Goal: Transaction & Acquisition: Purchase product/service

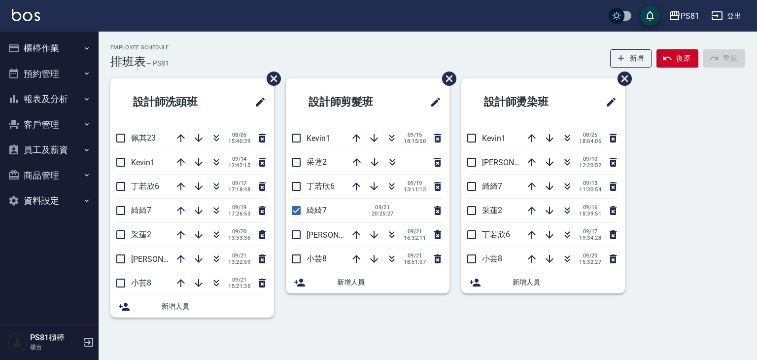
click at [83, 46] on icon "button" at bounding box center [87, 48] width 8 height 8
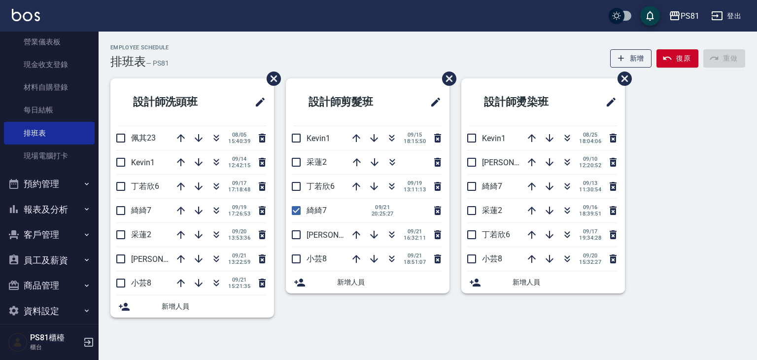
scroll to position [137, 0]
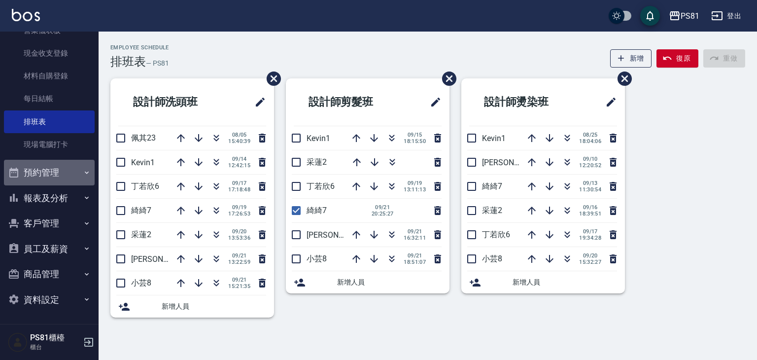
click at [77, 170] on button "預約管理" at bounding box center [49, 173] width 91 height 26
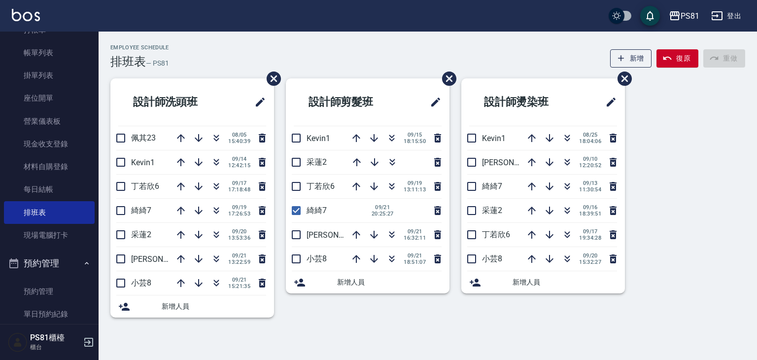
scroll to position [16, 0]
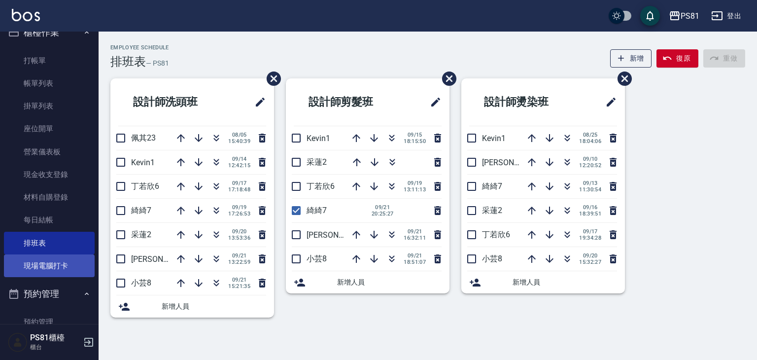
click at [50, 261] on link "現場電腦打卡" at bounding box center [49, 265] width 91 height 23
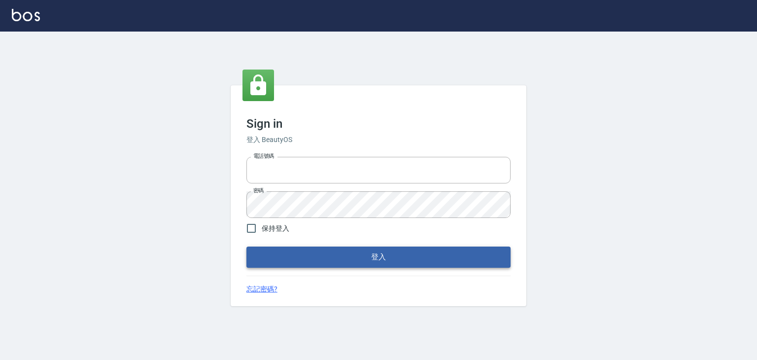
type input "6430581"
click at [408, 255] on button "登入" at bounding box center [378, 256] width 264 height 21
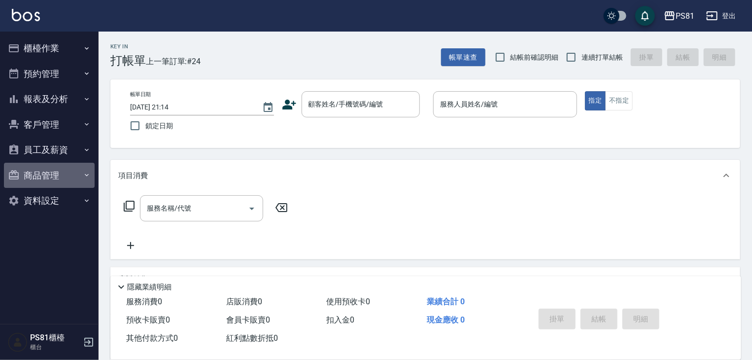
click at [70, 164] on button "商品管理" at bounding box center [49, 176] width 91 height 26
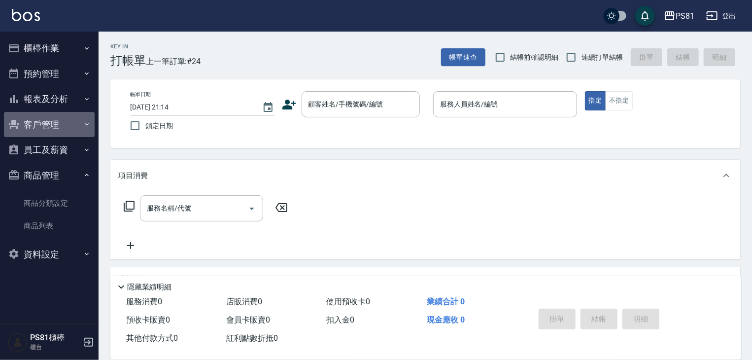
click at [77, 133] on button "客戶管理" at bounding box center [49, 125] width 91 height 26
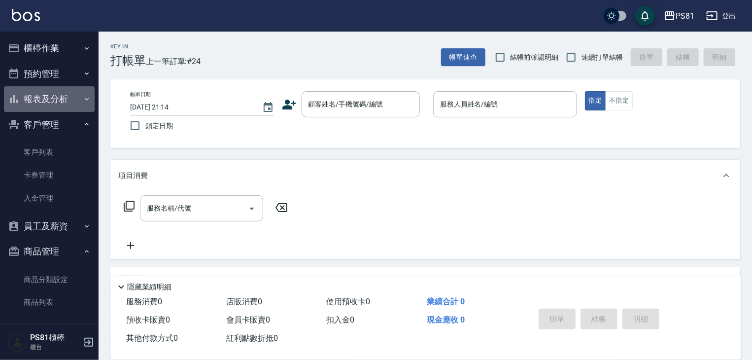
click at [70, 100] on button "報表及分析" at bounding box center [49, 99] width 91 height 26
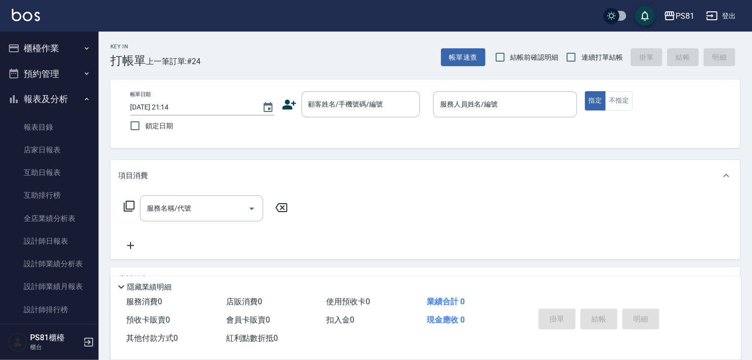
click at [59, 54] on button "櫃檯作業" at bounding box center [49, 48] width 91 height 26
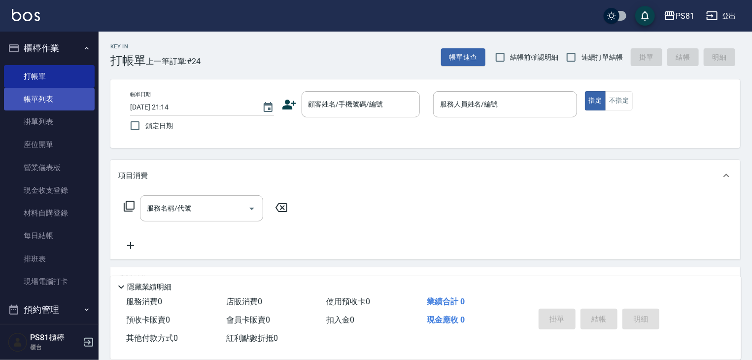
click at [49, 99] on link "帳單列表" at bounding box center [49, 99] width 91 height 23
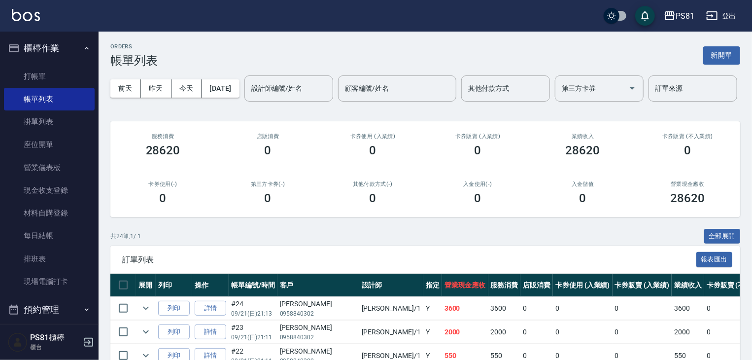
click at [343, 97] on input "顧客編號/姓名" at bounding box center [397, 88] width 109 height 17
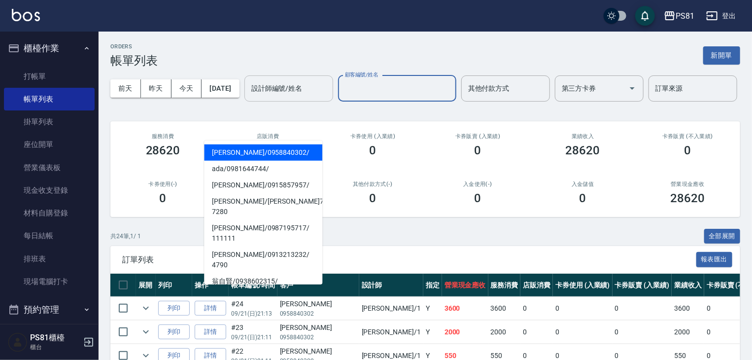
click at [249, 97] on input "設計師編號/姓名" at bounding box center [289, 88] width 80 height 17
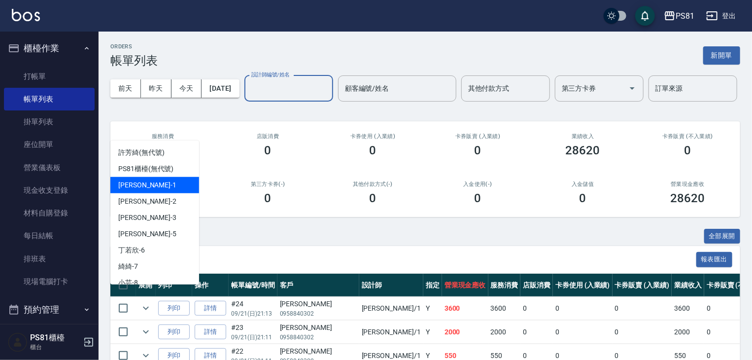
click at [154, 182] on div "[PERSON_NAME] -1" at bounding box center [154, 185] width 89 height 16
type input "[PERSON_NAME]-1"
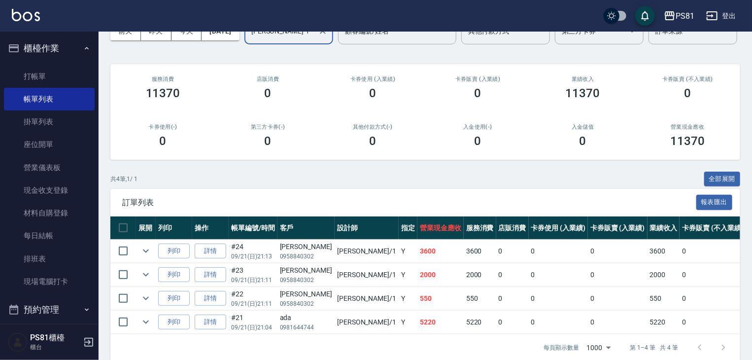
scroll to position [108, 0]
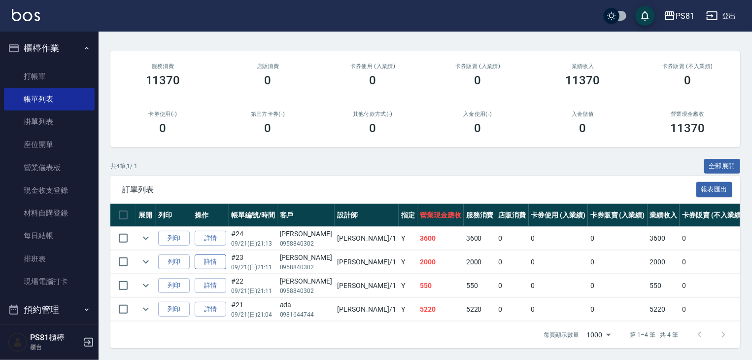
click at [206, 259] on link "詳情" at bounding box center [211, 261] width 32 height 15
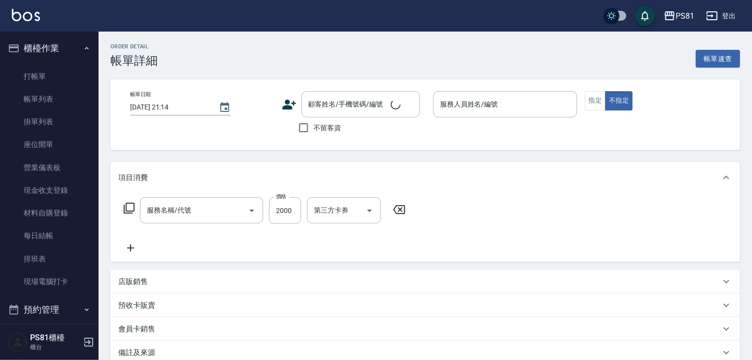
type input "旗艦染髮(807)"
type input "[DATE] 21:11"
type input "[PERSON_NAME]-1"
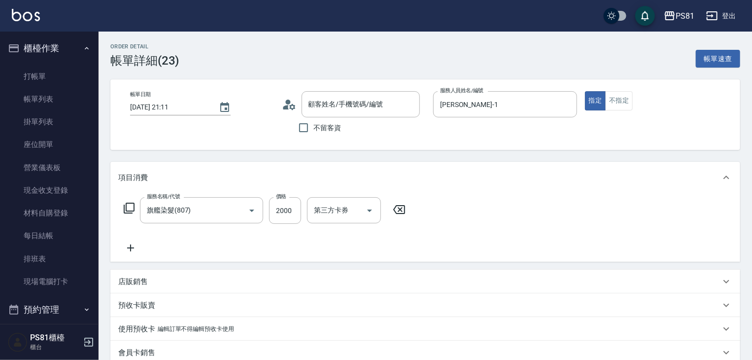
type input "[PERSON_NAME]/0958840302/"
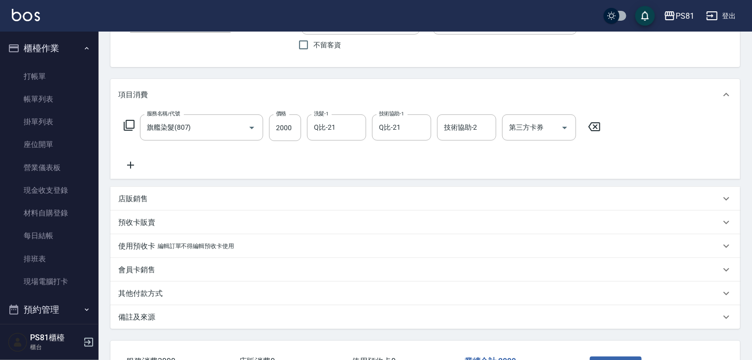
scroll to position [157, 0]
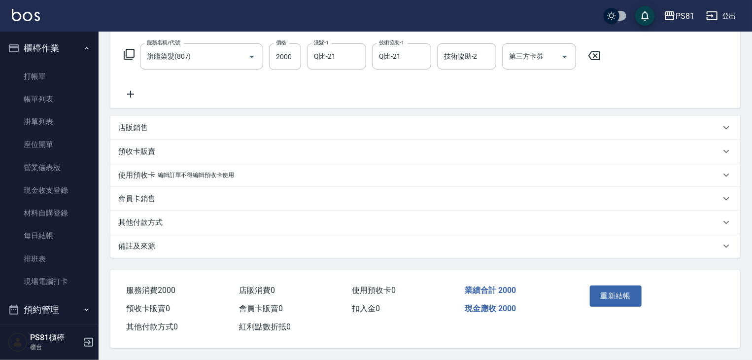
click at [145, 217] on p "其他付款方式" at bounding box center [140, 222] width 44 height 10
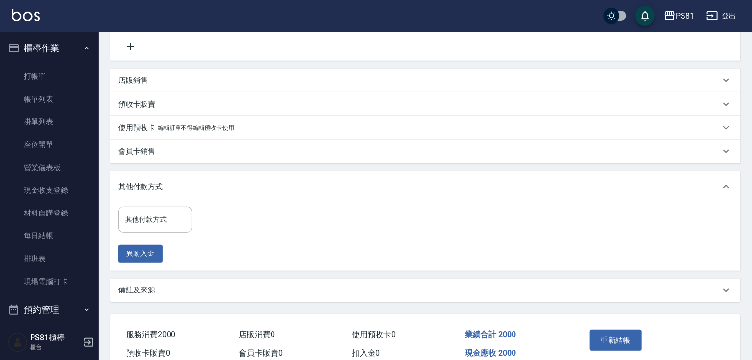
scroll to position [248, 0]
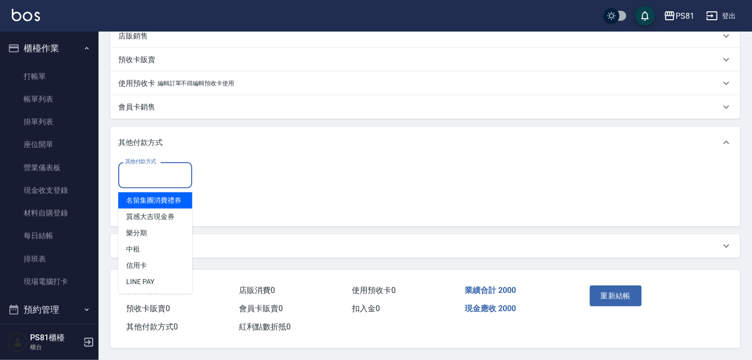
click at [170, 171] on input "其他付款方式" at bounding box center [155, 175] width 65 height 17
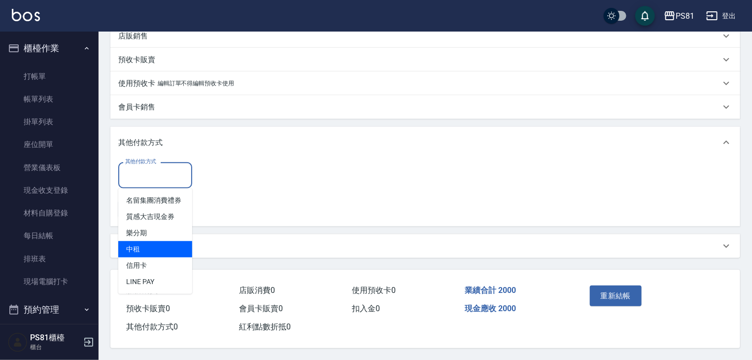
click at [175, 246] on span "中租" at bounding box center [155, 249] width 74 height 16
type input "中租"
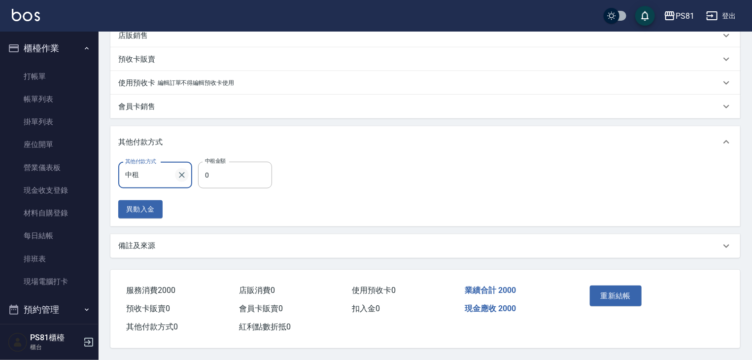
click at [185, 173] on icon "Clear" at bounding box center [182, 175] width 10 height 10
click at [151, 180] on div "其他付款方式" at bounding box center [155, 175] width 74 height 26
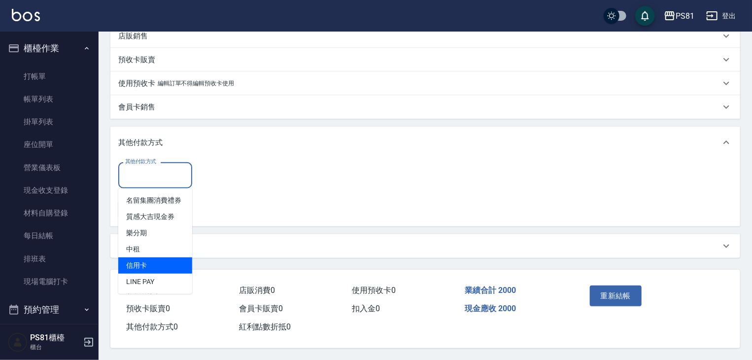
click at [165, 260] on span "信用卡" at bounding box center [155, 265] width 74 height 16
type input "信用卡"
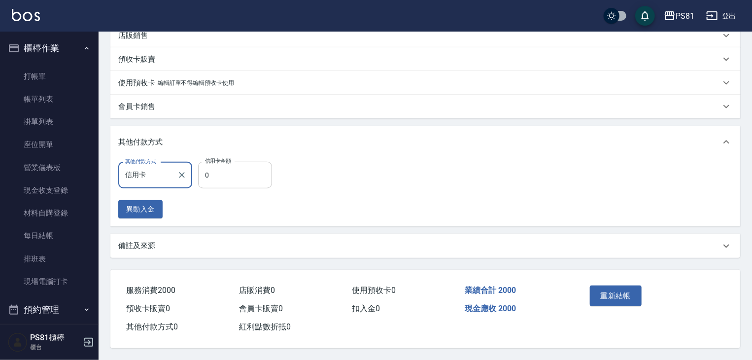
click at [252, 167] on input "0" at bounding box center [235, 175] width 74 height 27
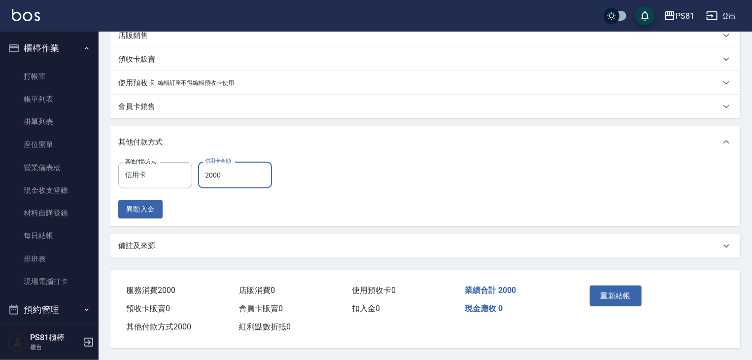
scroll to position [249, 0]
type input "2000"
click at [616, 290] on button "重新結帳" at bounding box center [616, 295] width 52 height 21
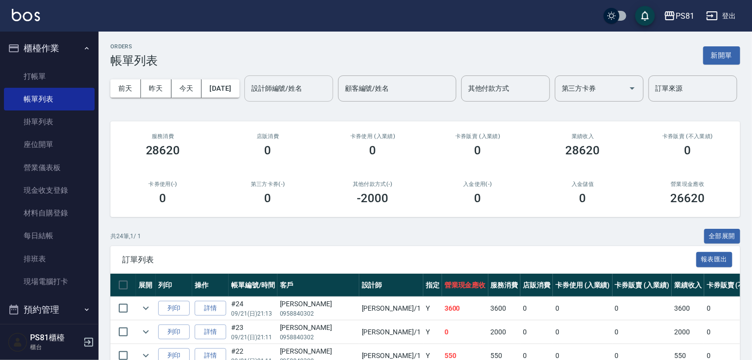
click at [249, 97] on input "設計師編號/姓名" at bounding box center [289, 88] width 80 height 17
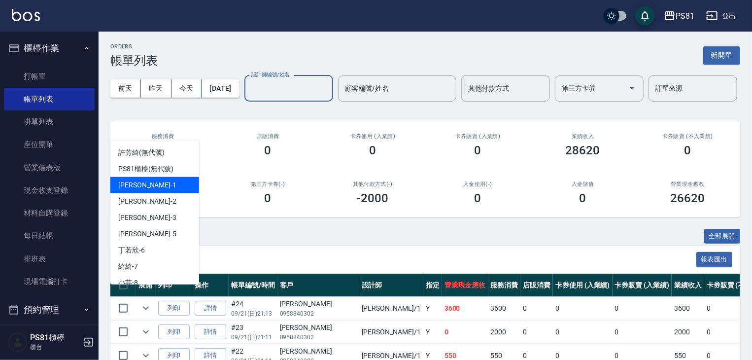
click at [166, 182] on div "[PERSON_NAME] -1" at bounding box center [154, 185] width 89 height 16
type input "[PERSON_NAME]-1"
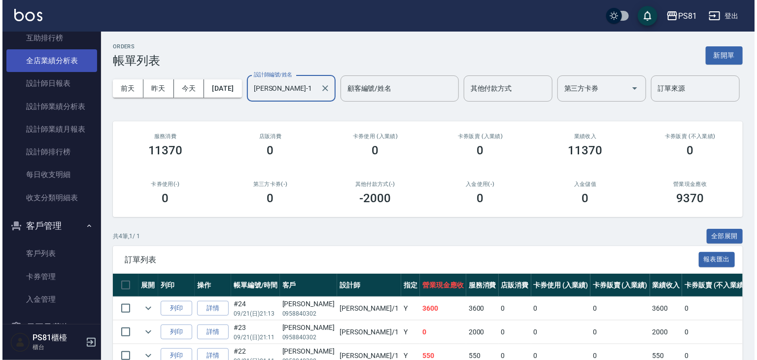
scroll to position [345, 0]
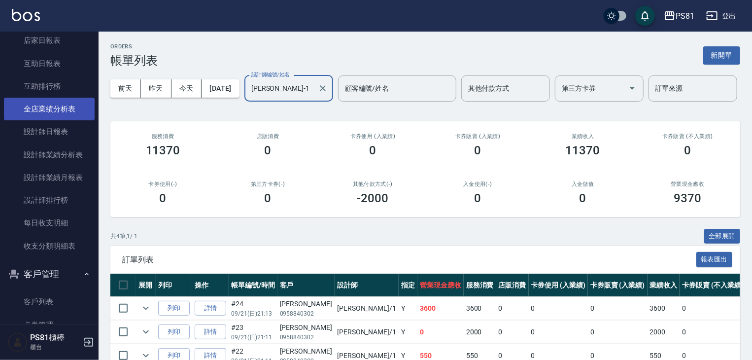
click at [67, 110] on link "全店業績分析表" at bounding box center [49, 109] width 91 height 23
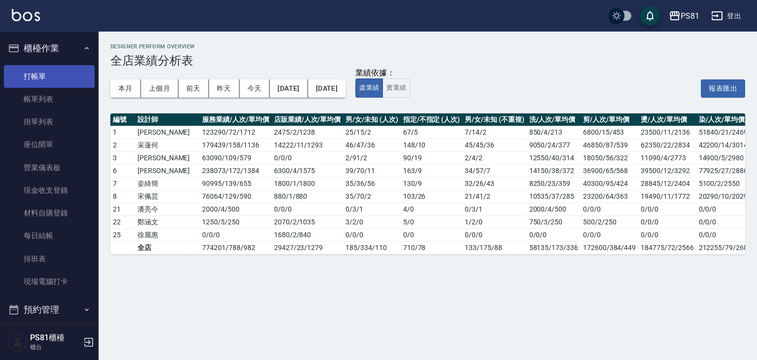
click at [59, 79] on link "打帳單" at bounding box center [49, 76] width 91 height 23
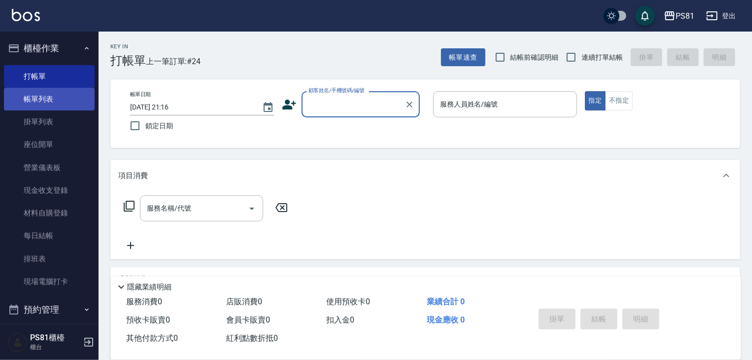
click at [61, 98] on link "帳單列表" at bounding box center [49, 99] width 91 height 23
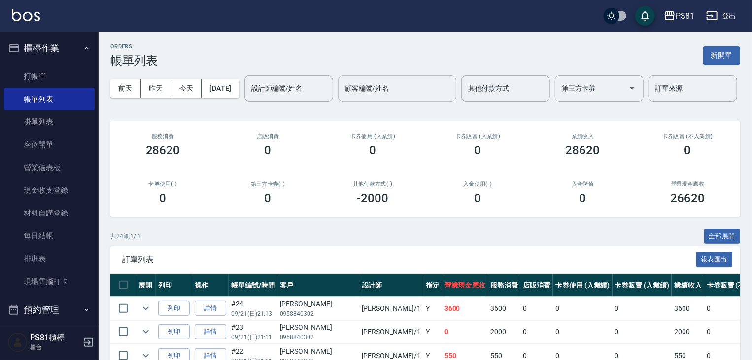
click at [343, 97] on input "顧客編號/姓名" at bounding box center [397, 88] width 109 height 17
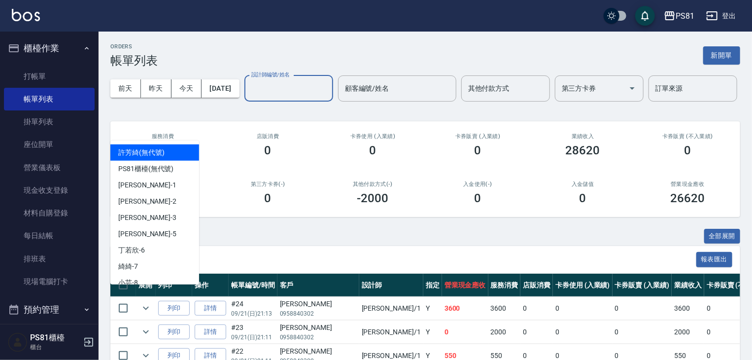
click at [249, 97] on input "設計師編號/姓名" at bounding box center [289, 88] width 80 height 17
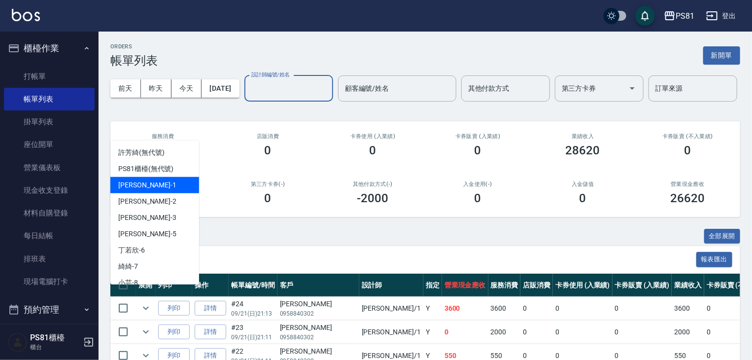
click at [151, 187] on div "[PERSON_NAME] -1" at bounding box center [154, 185] width 89 height 16
type input "[PERSON_NAME]-1"
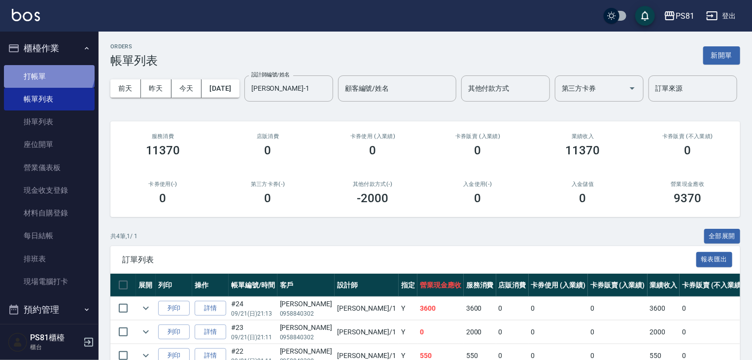
click at [48, 69] on link "打帳單" at bounding box center [49, 76] width 91 height 23
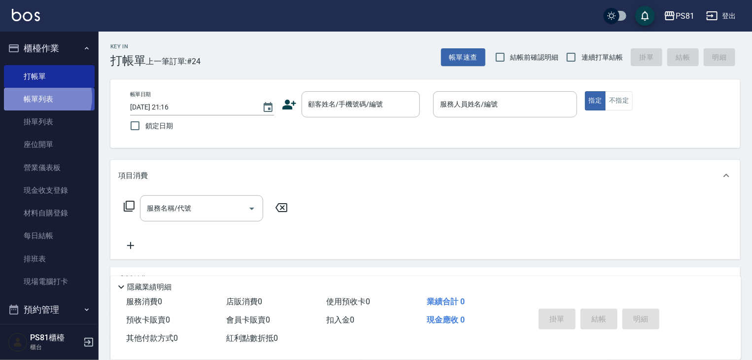
click at [41, 98] on link "帳單列表" at bounding box center [49, 99] width 91 height 23
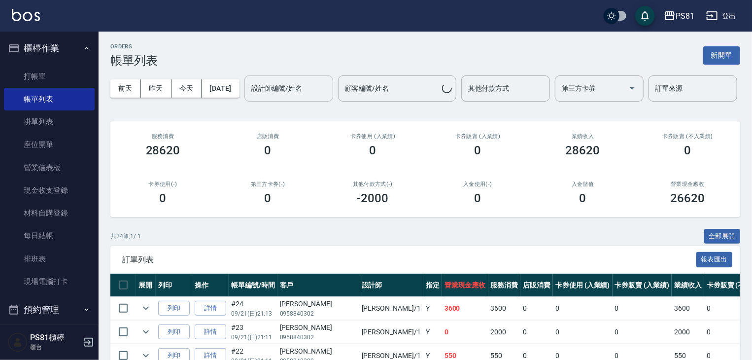
click at [249, 97] on input "設計師編號/姓名" at bounding box center [289, 88] width 80 height 17
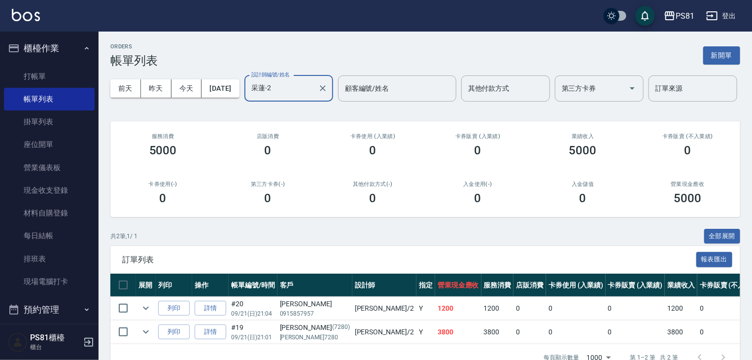
type input "采蓮-2"
click at [207, 217] on div "卡券使用(-) 0" at bounding box center [162, 193] width 105 height 48
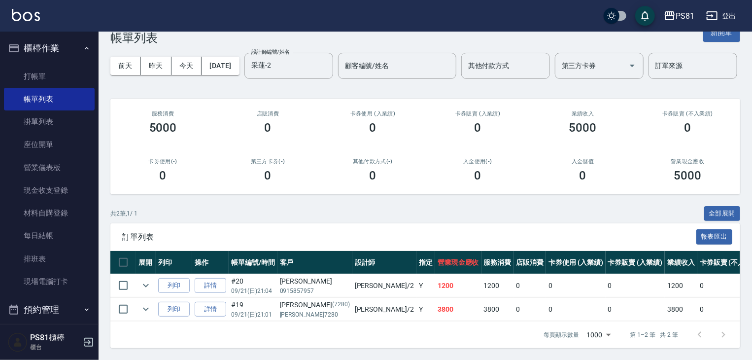
scroll to position [61, 0]
click at [43, 85] on link "打帳單" at bounding box center [49, 76] width 91 height 23
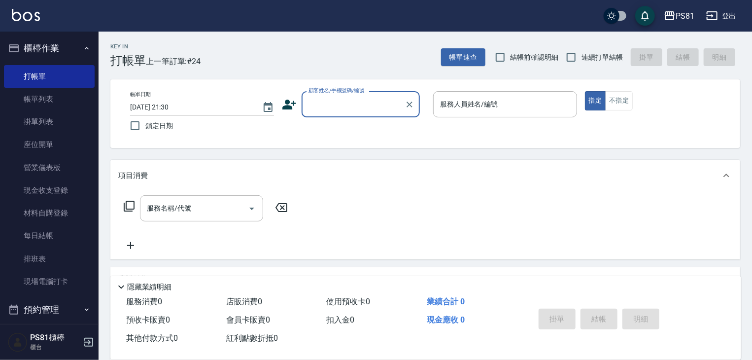
click at [324, 106] on input "顧客姓名/手機號碼/編號" at bounding box center [353, 104] width 95 height 17
click at [336, 133] on li "新增 "[PERSON_NAME]"" at bounding box center [361, 129] width 118 height 16
type input "[PERSON_NAME][DEMOGRAPHIC_DATA]"
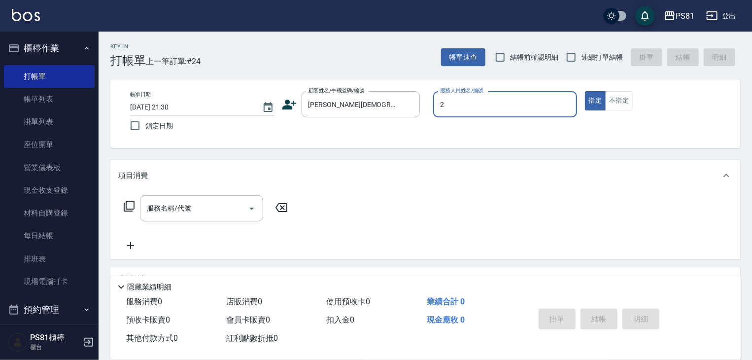
type input "2"
type button "true"
type input "采蓮-2"
click at [208, 217] on input "服務名稱/代號" at bounding box center [194, 208] width 100 height 17
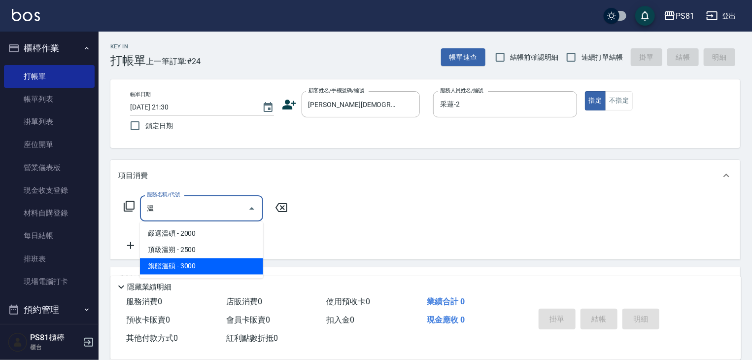
click at [218, 260] on span "旗艦溫碩 - 3000" at bounding box center [201, 266] width 123 height 16
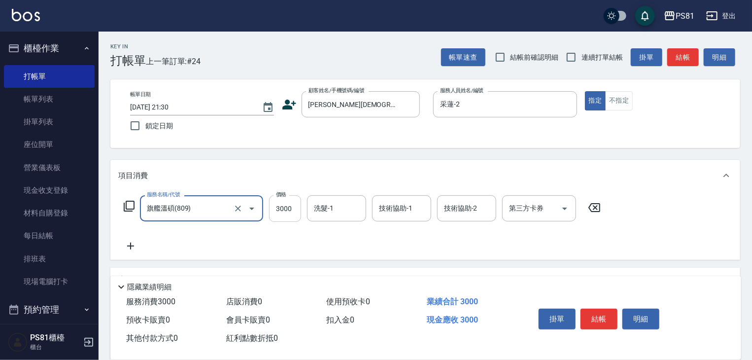
type input "旗艦溫碩(809)"
click at [299, 212] on input "3000" at bounding box center [285, 208] width 32 height 27
type input "4050"
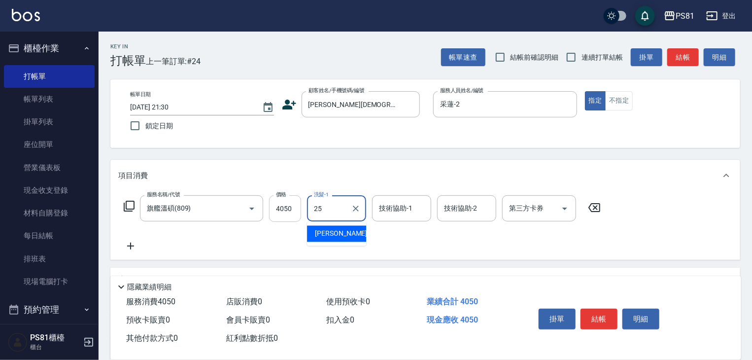
type input "2"
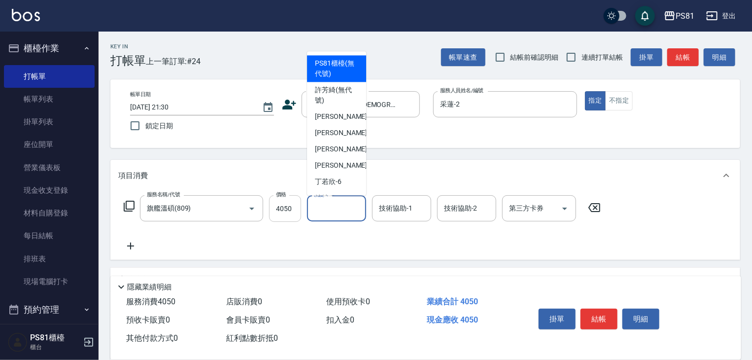
type input "PS81櫃檯(無代號)"
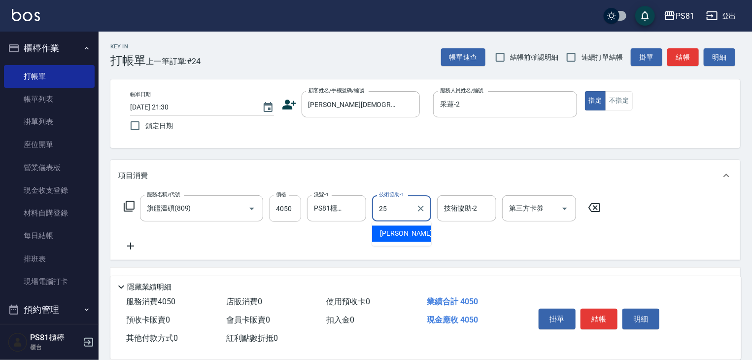
type input "妮可-25"
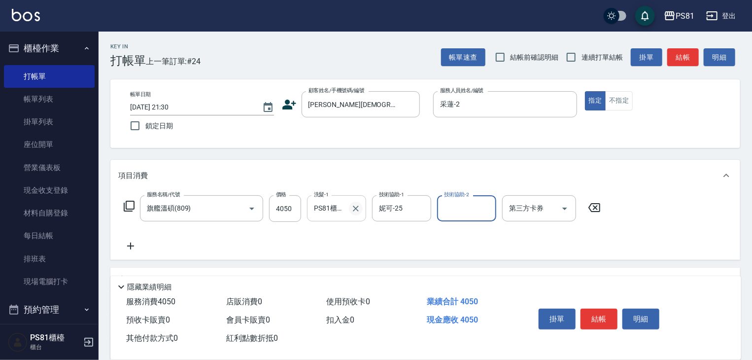
click at [356, 205] on icon "Clear" at bounding box center [356, 209] width 10 height 10
click at [368, 242] on div "服務名稱/代號 旗艦溫碩(809) 服務名稱/代號 價格 4050 價格 洗髮-1 洗髮-1 技術協助-1 [PERSON_NAME]-25 技術協助-1 技…" at bounding box center [362, 223] width 488 height 57
click at [368, 243] on div "服務名稱/代號 旗艦溫碩(809) 服務名稱/代號 價格 4050 價格 洗髮-1 洗髮-1 技術協助-1 [PERSON_NAME]-25 技術協助-1 技…" at bounding box center [362, 223] width 488 height 57
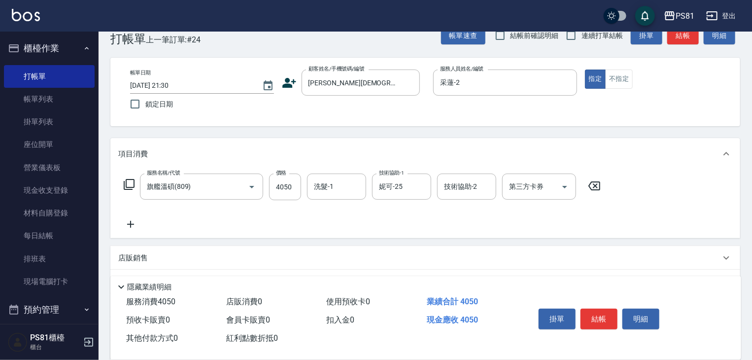
scroll to position [120, 0]
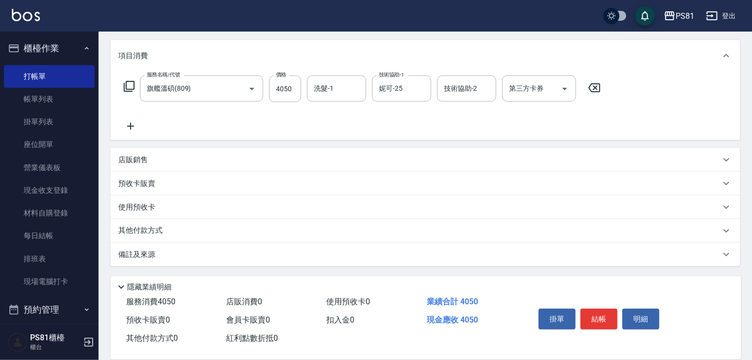
click at [179, 223] on div "其他付款方式" at bounding box center [425, 231] width 630 height 24
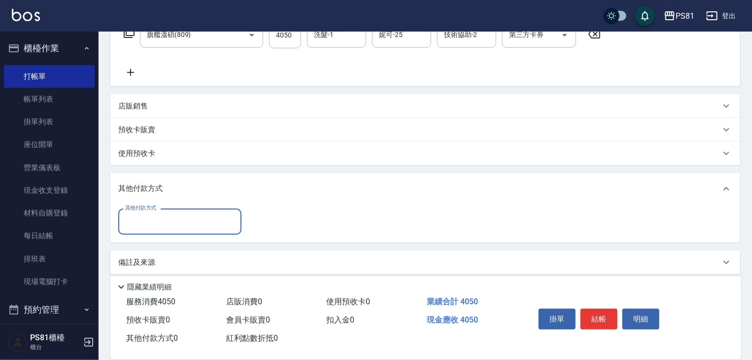
scroll to position [181, 0]
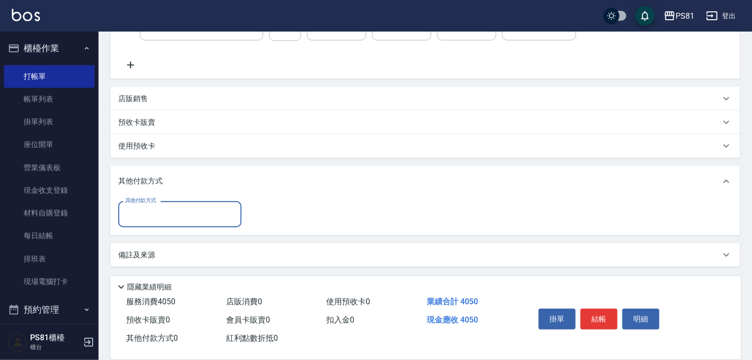
click at [182, 204] on div "其他付款方式" at bounding box center [179, 214] width 123 height 26
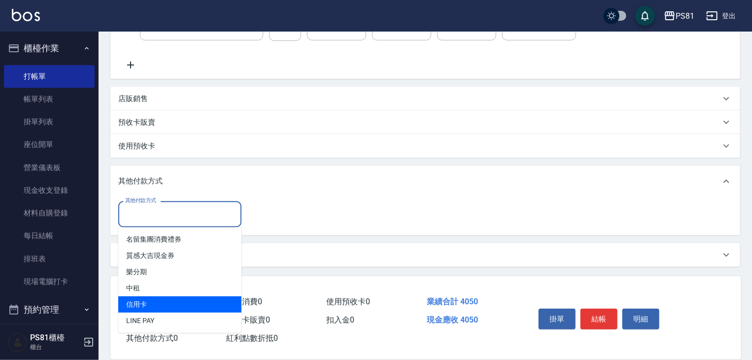
click at [161, 302] on span "信用卡" at bounding box center [179, 304] width 123 height 16
type input "信用卡"
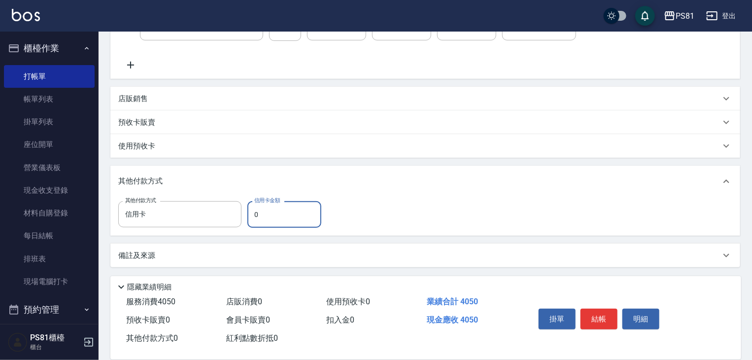
click at [262, 214] on input "0" at bounding box center [284, 214] width 74 height 27
type input "4050"
drag, startPoint x: 364, startPoint y: 211, endPoint x: 415, endPoint y: 215, distance: 51.0
click at [365, 211] on div "其他付款方式 信用卡 其他付款方式 信用卡金額 4050 信用卡金額" at bounding box center [425, 214] width 614 height 27
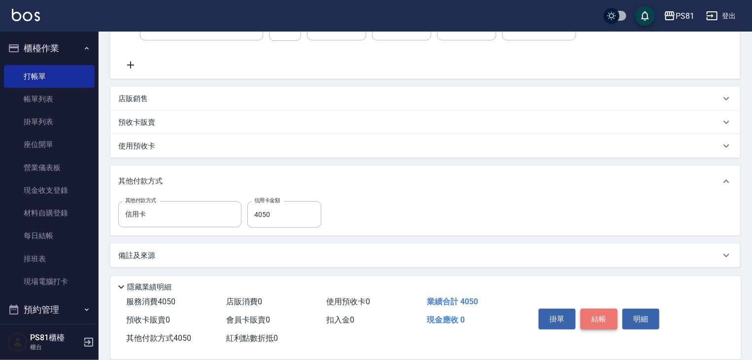
click at [597, 318] on button "結帳" at bounding box center [599, 319] width 37 height 21
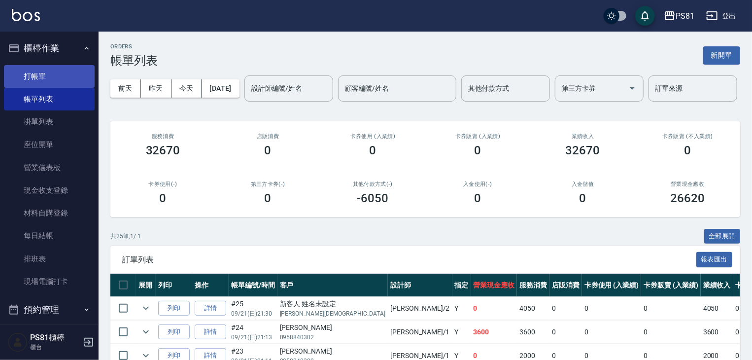
click at [26, 68] on link "打帳單" at bounding box center [49, 76] width 91 height 23
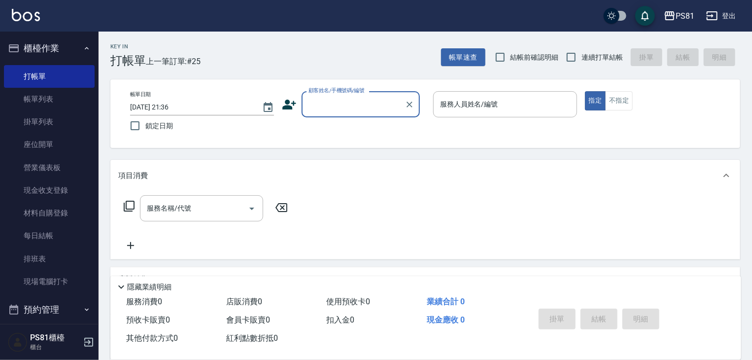
click at [361, 105] on input "顧客姓名/手機號碼/編號" at bounding box center [353, 104] width 95 height 17
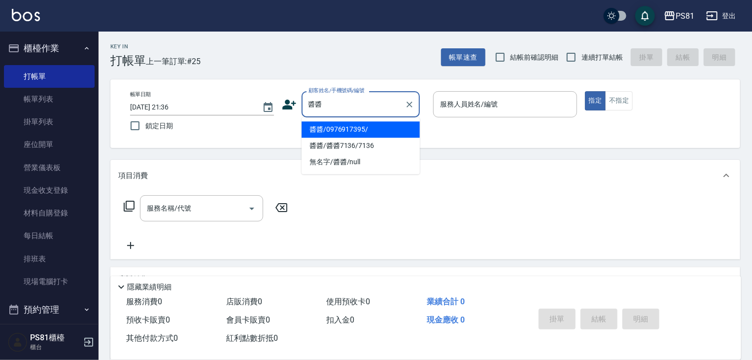
click at [343, 132] on li "醬醬/0976917395/" at bounding box center [361, 129] width 118 height 16
type input "醬醬/0976917395/"
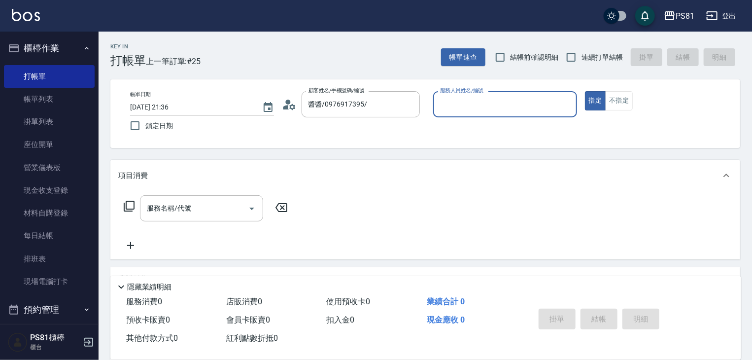
type input "采蓮-2"
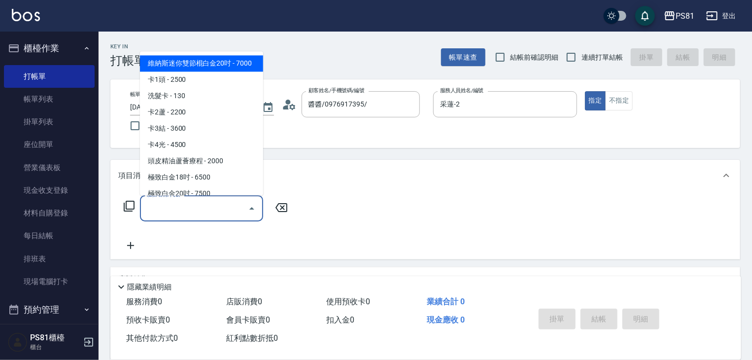
click at [241, 205] on input "服務名稱/代號" at bounding box center [194, 208] width 100 height 17
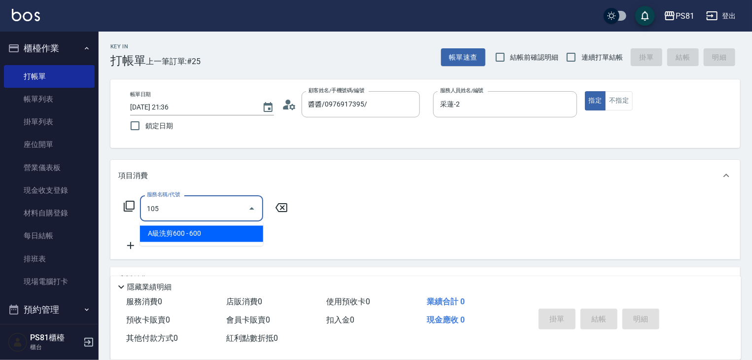
type input "A級洗剪600(105)"
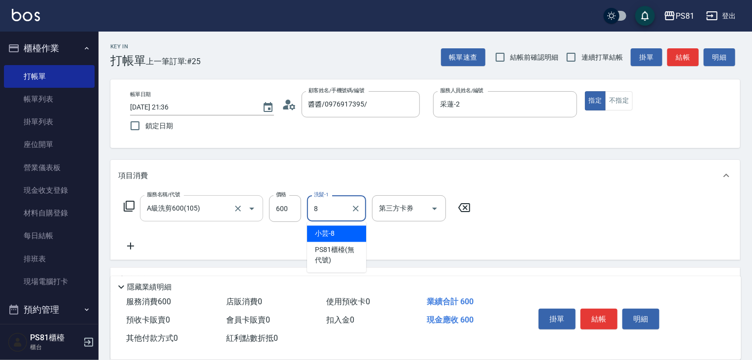
type input "小芸-8"
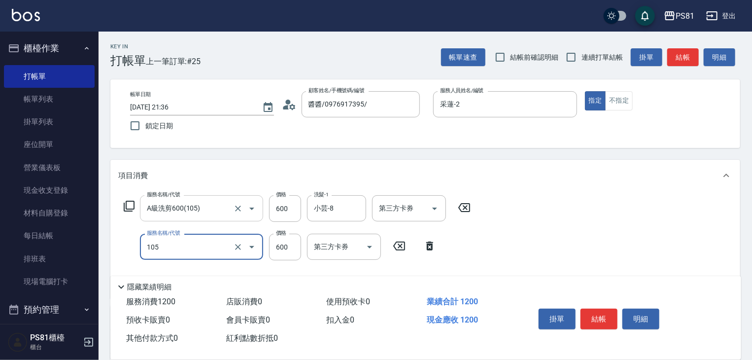
type input "A級洗剪600(105)"
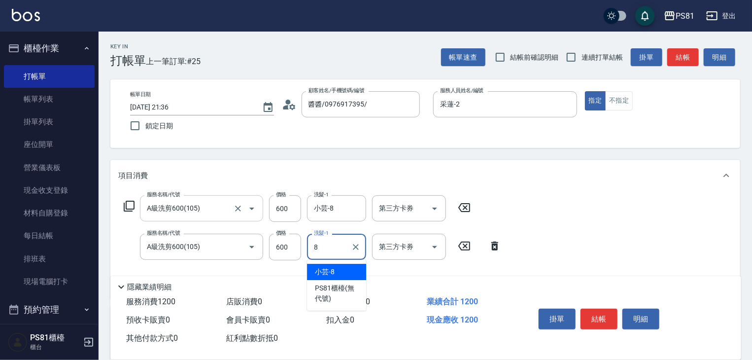
type input "小芸-8"
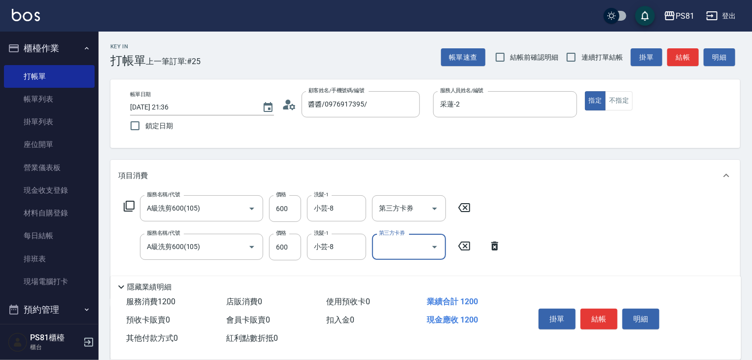
scroll to position [49, 0]
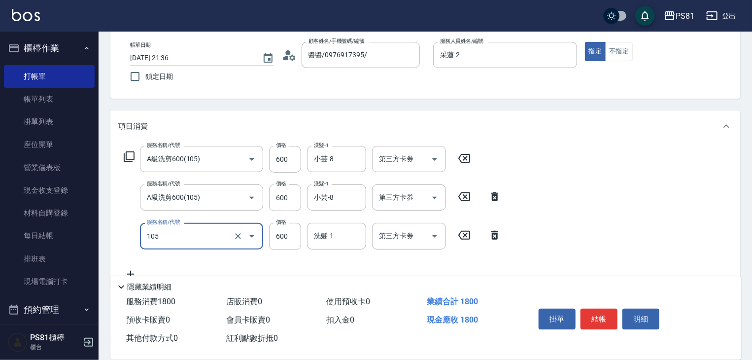
type input "A級洗剪600(105)"
click at [335, 257] on div "服務名稱/代號 A級洗剪600(105) 服務名稱/代號 價格 600 價格 洗髮-1 小芸-8 洗髮-1 第三方卡券 第三方卡券 服務名稱/代號 A級洗剪6…" at bounding box center [312, 213] width 389 height 134
click at [334, 234] on input "洗髮-1" at bounding box center [336, 235] width 50 height 17
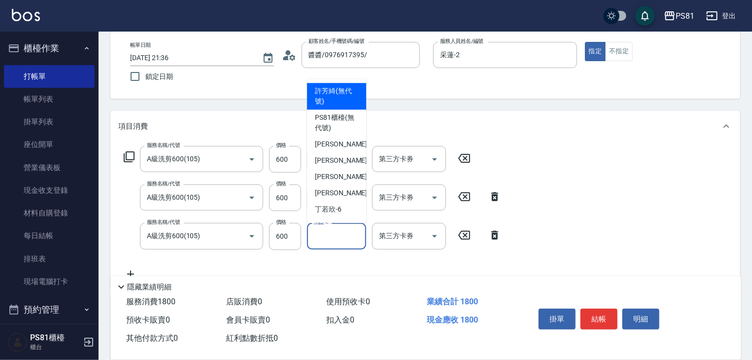
click at [378, 259] on div "服務名稱/代號 A級洗剪600(105) 服務名稱/代號 價格 600 價格 洗髮-1 小芸-8 洗髮-1 第三方卡券 第三方卡券 服務名稱/代號 A級洗剪6…" at bounding box center [312, 213] width 389 height 134
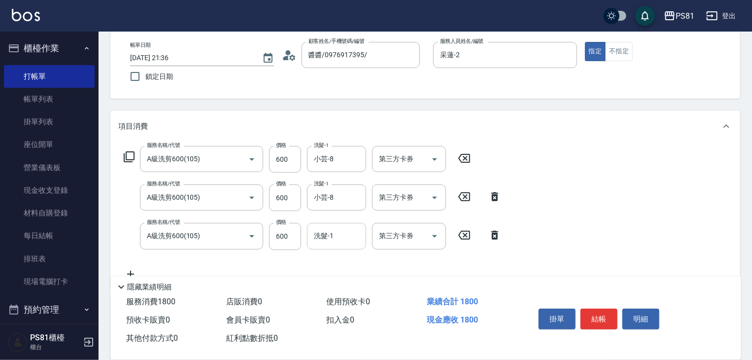
click at [345, 236] on input "洗髮-1" at bounding box center [336, 235] width 50 height 17
type input "妮可-25"
click at [416, 281] on div "隱藏業績明細" at bounding box center [428, 287] width 626 height 12
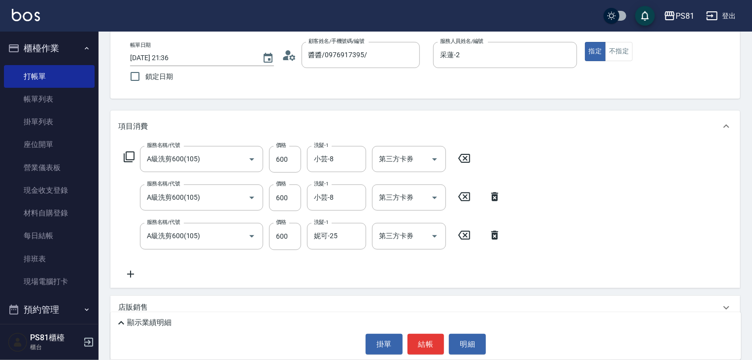
scroll to position [0, 0]
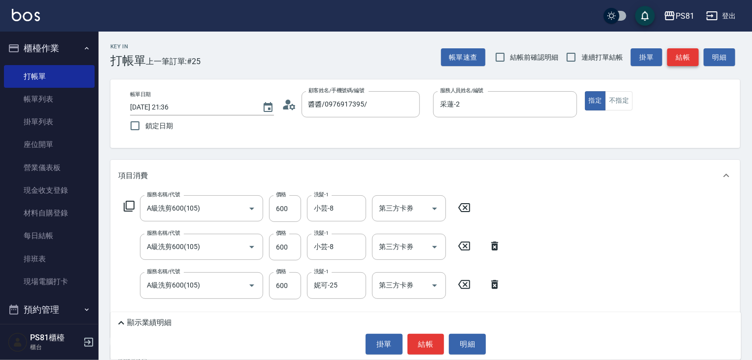
click at [680, 53] on button "結帳" at bounding box center [683, 57] width 32 height 18
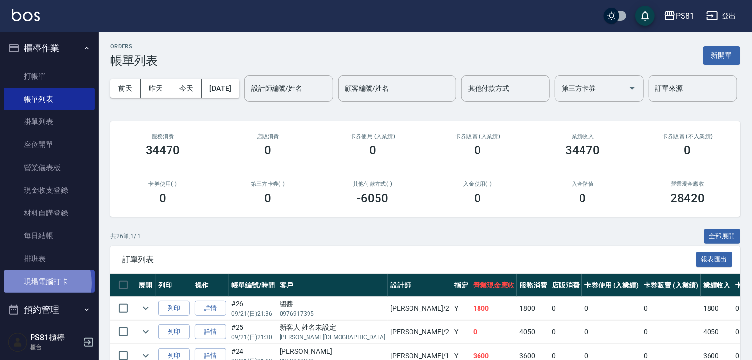
click at [34, 283] on link "現場電腦打卡" at bounding box center [49, 281] width 91 height 23
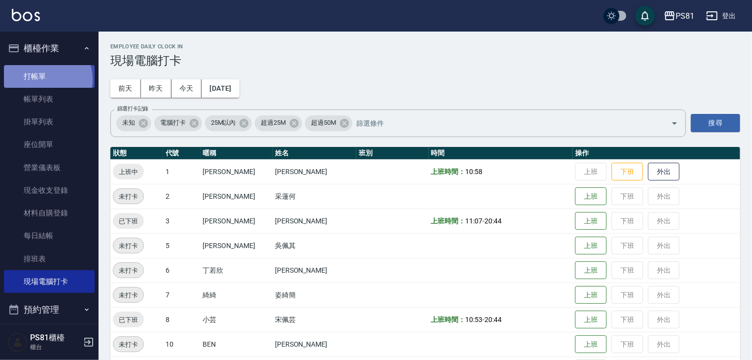
click at [40, 79] on link "打帳單" at bounding box center [49, 76] width 91 height 23
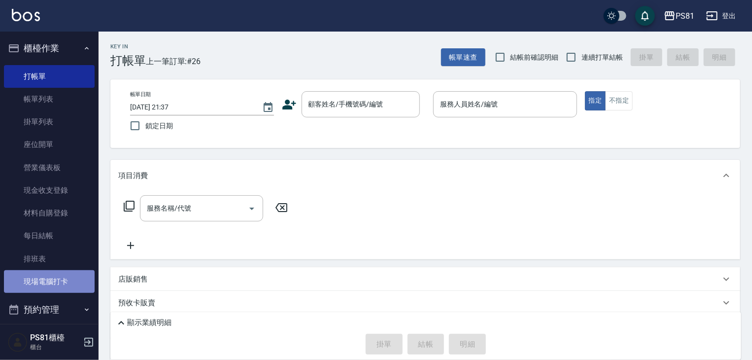
click at [66, 279] on link "現場電腦打卡" at bounding box center [49, 281] width 91 height 23
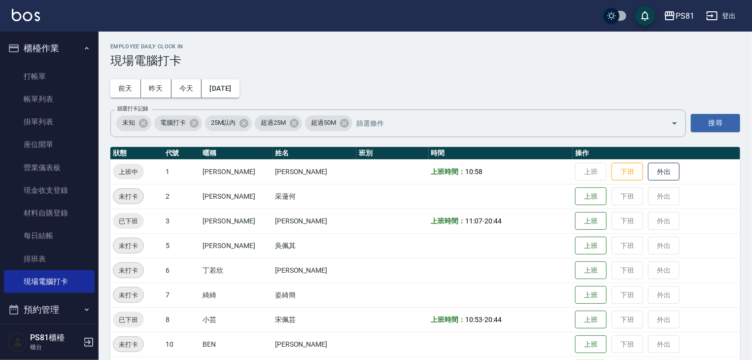
drag, startPoint x: 359, startPoint y: 213, endPoint x: 364, endPoint y: 225, distance: 13.3
click at [362, 213] on td at bounding box center [392, 220] width 72 height 25
click at [624, 164] on button "下班" at bounding box center [628, 171] width 32 height 17
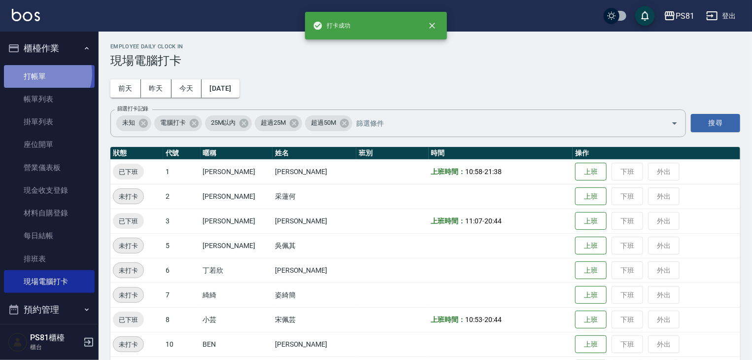
click at [45, 73] on link "打帳單" at bounding box center [49, 76] width 91 height 23
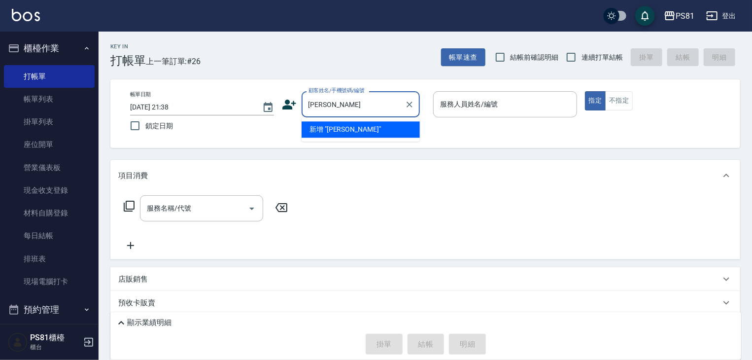
click at [341, 128] on li "新增 "[PERSON_NAME]"" at bounding box center [361, 129] width 118 height 16
type input "[PERSON_NAME]"
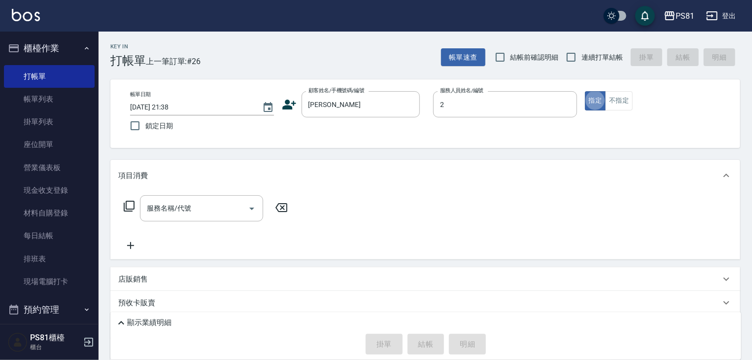
type input "采蓮-2"
type button "true"
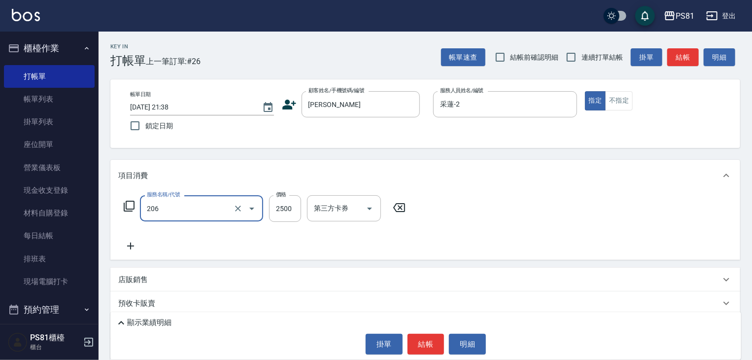
type input "錫紙燙2500(206)"
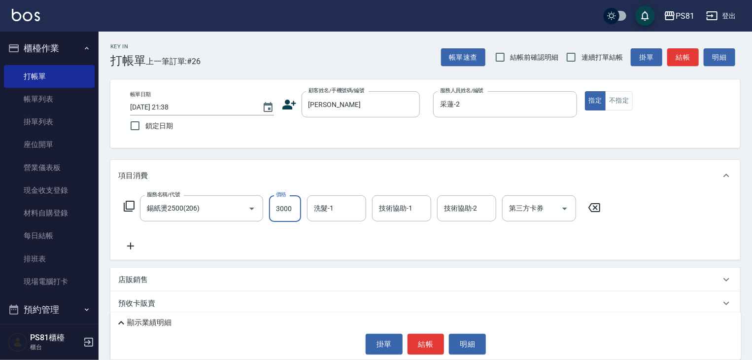
type input "3000"
type input "[PERSON_NAME]-20"
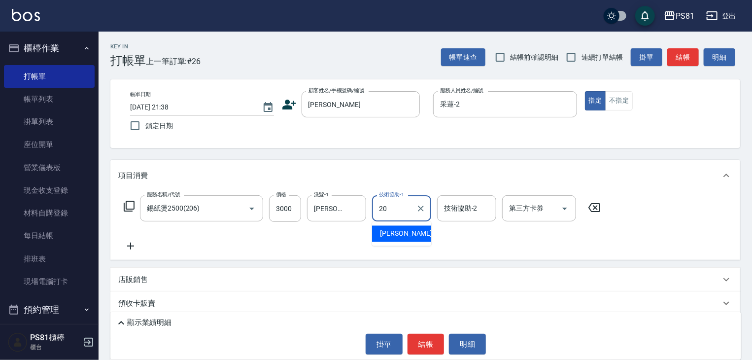
type input "[PERSON_NAME]-20"
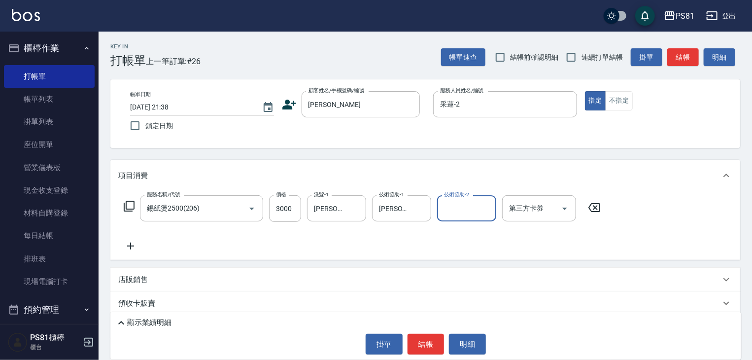
click at [364, 226] on div "服務名稱/代號 錫紙燙2500(206) 服務名稱/代號 價格 3000 價格 洗髮-1 [PERSON_NAME]-20 洗髮-1 技術協助-1 [PERS…" at bounding box center [362, 223] width 488 height 57
click at [426, 343] on button "結帳" at bounding box center [426, 344] width 37 height 21
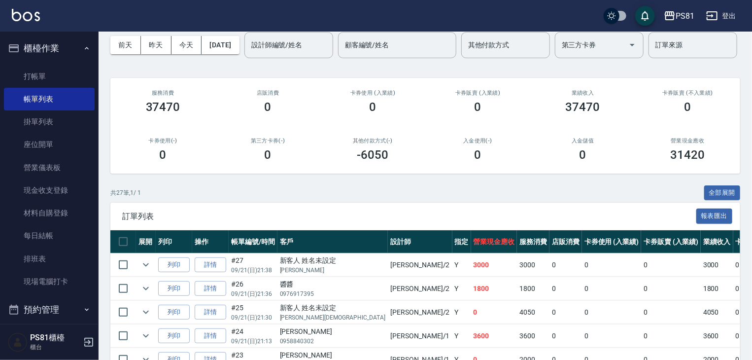
scroll to position [99, 0]
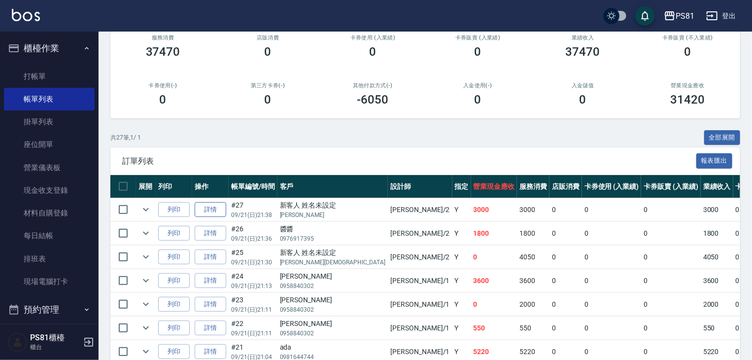
click at [216, 217] on link "詳情" at bounding box center [211, 209] width 32 height 15
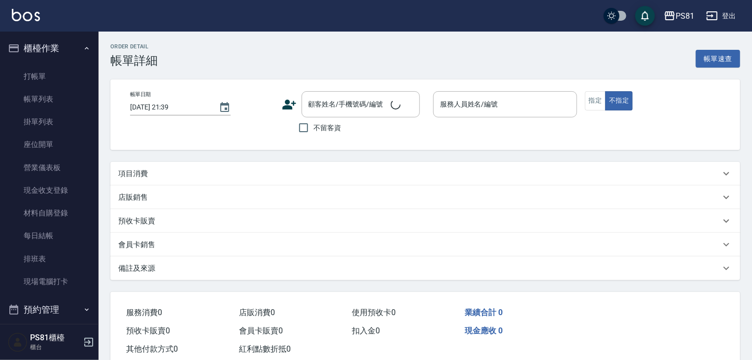
type input "[DATE] 21:38"
type input "采蓮-2"
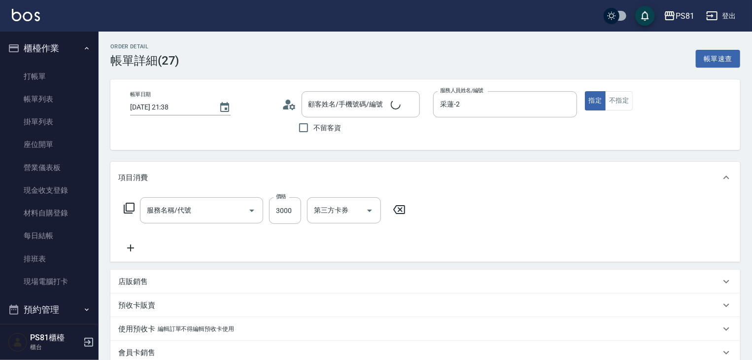
type input "錫紙燙2500(206)"
type input "新客人 姓名未設定/林晉瑋/null"
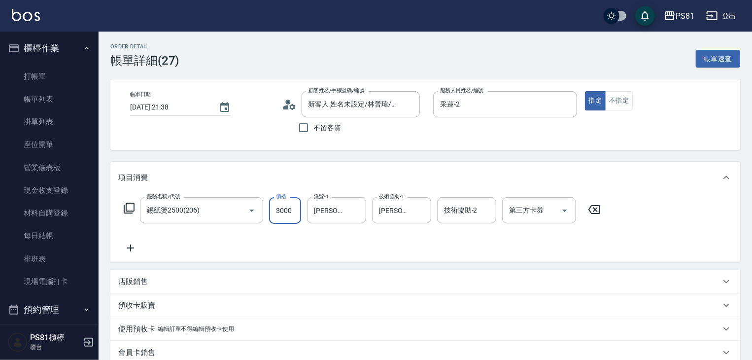
click at [280, 218] on input "3000" at bounding box center [285, 210] width 32 height 27
type input "2700"
click at [179, 245] on div "服務名稱/代號 錫紙燙2500(206) 服務名稱/代號 價格 2700 價格 洗髮-1 [PERSON_NAME]-20 洗髮-1 技術協助-1 [PERS…" at bounding box center [362, 225] width 488 height 57
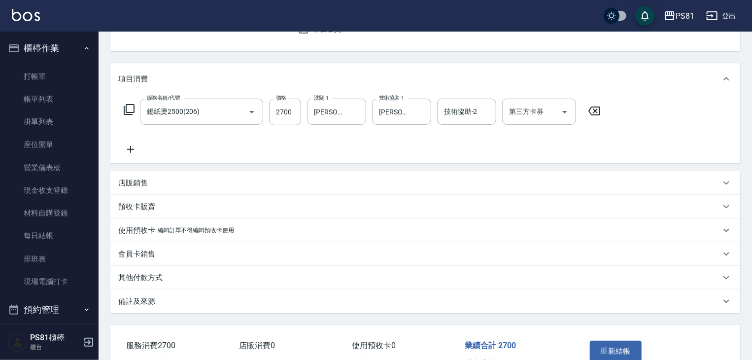
click at [155, 186] on div "店販銷售" at bounding box center [419, 183] width 602 height 10
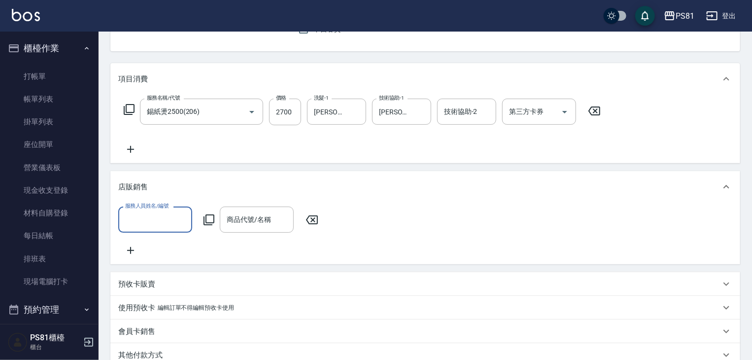
scroll to position [0, 0]
click at [158, 221] on input "服務人員姓名/編號" at bounding box center [155, 219] width 65 height 17
type input "采蓮-2"
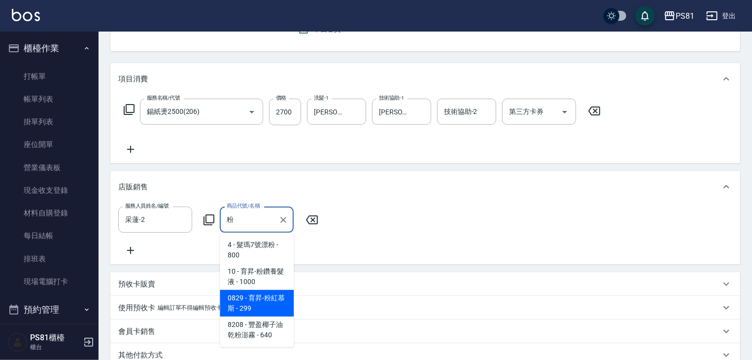
type input "粉"
click at [248, 296] on div "預收卡販賣" at bounding box center [425, 284] width 630 height 24
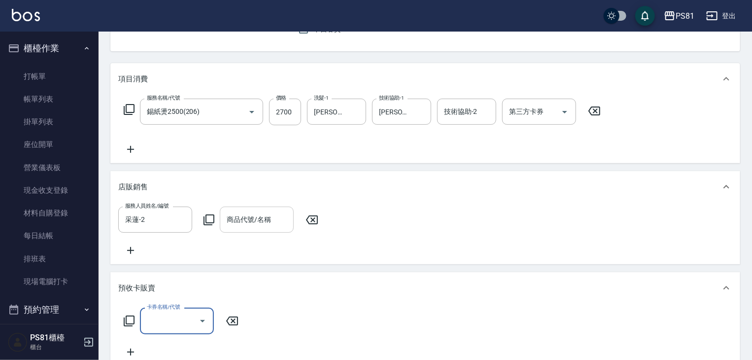
click at [267, 225] on input "商品代號/名稱" at bounding box center [256, 219] width 65 height 17
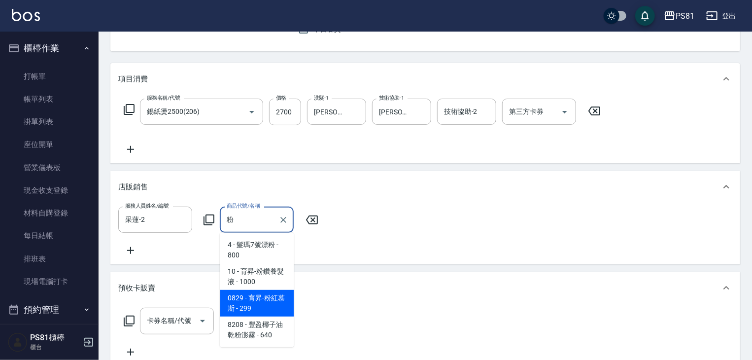
type input "育昇-粉紅慕斯"
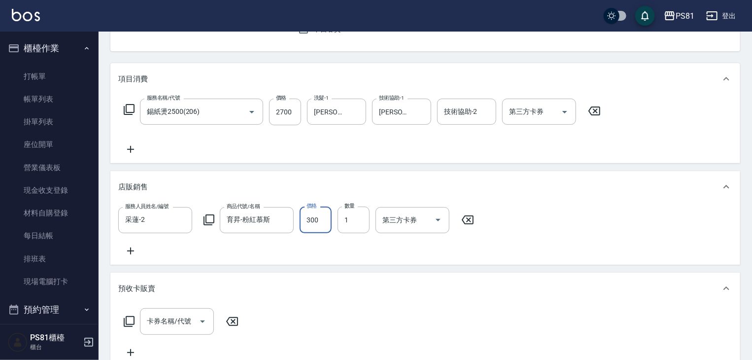
type input "300"
click at [275, 240] on div "服務人員姓名/編號 [PERSON_NAME]-2 服務人員姓名/編號 商品代號/名稱 育昇-粉紅慕斯 商品代號/名稱 價格 300 價格 數量 1 數量 第…" at bounding box center [425, 232] width 614 height 50
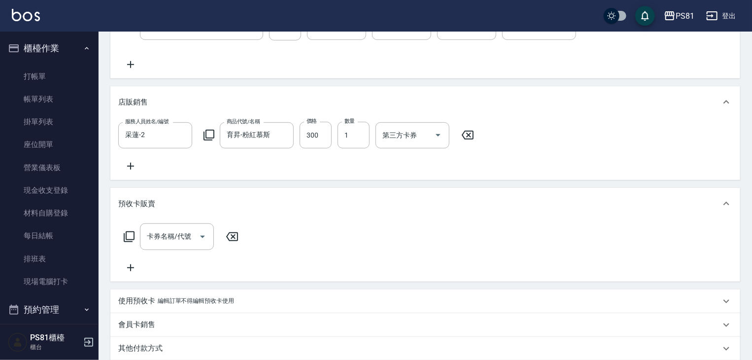
scroll to position [246, 0]
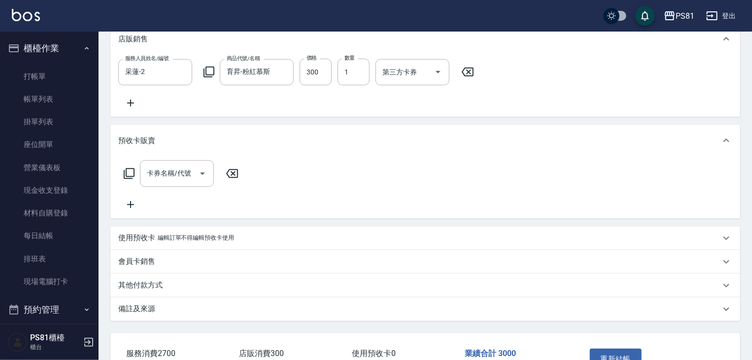
click at [182, 146] on div "預收卡販賣" at bounding box center [419, 141] width 602 height 10
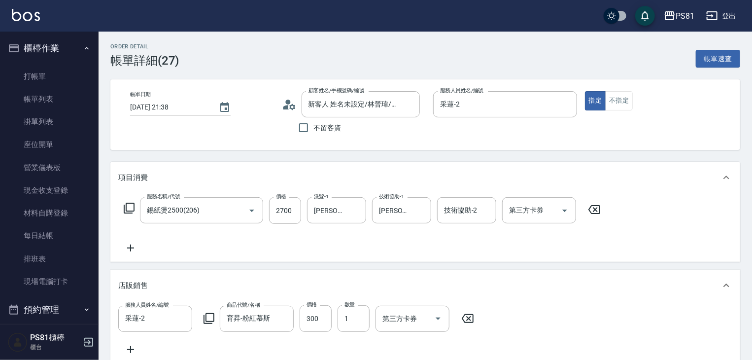
scroll to position [242, 0]
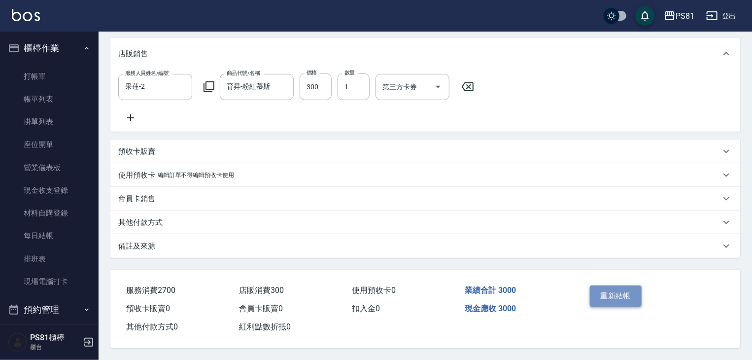
click at [629, 292] on button "重新結帳" at bounding box center [616, 295] width 52 height 21
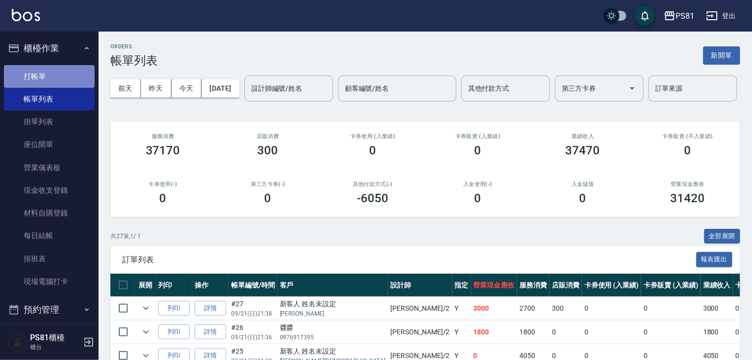
click at [56, 73] on link "打帳單" at bounding box center [49, 76] width 91 height 23
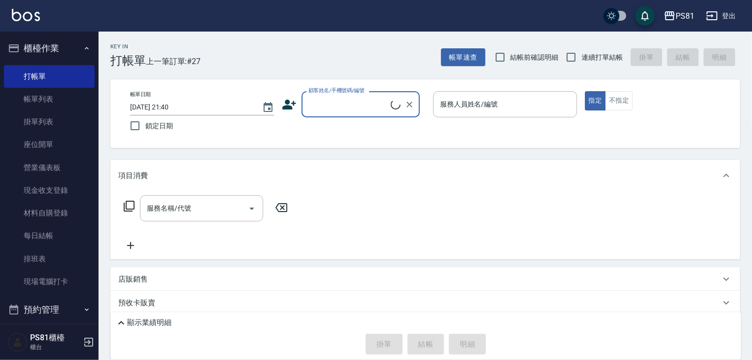
click at [347, 106] on input "顧客姓名/手機號碼/編號" at bounding box center [348, 104] width 85 height 17
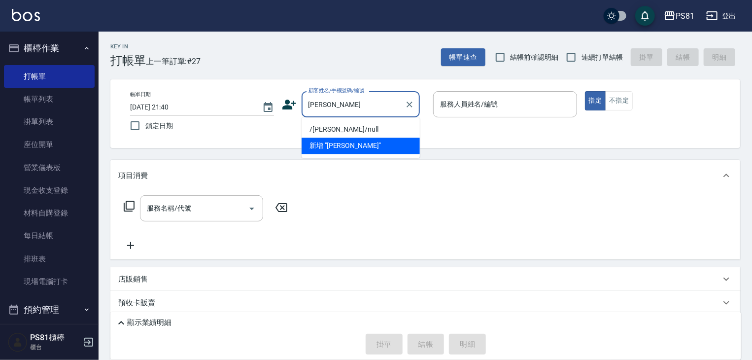
click at [351, 127] on li "/[PERSON_NAME]/null" at bounding box center [361, 129] width 118 height 16
type input "/[PERSON_NAME]/null"
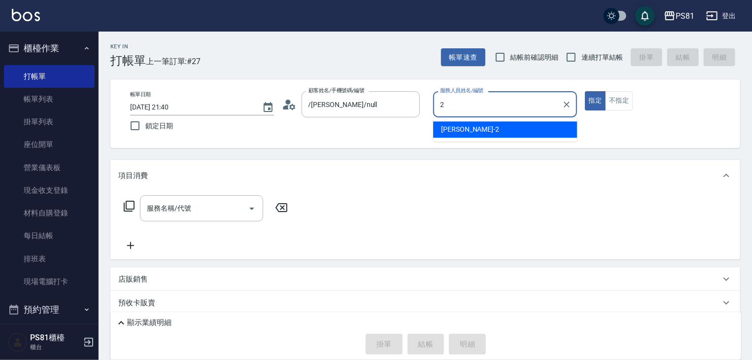
type input "采蓮-2"
type button "true"
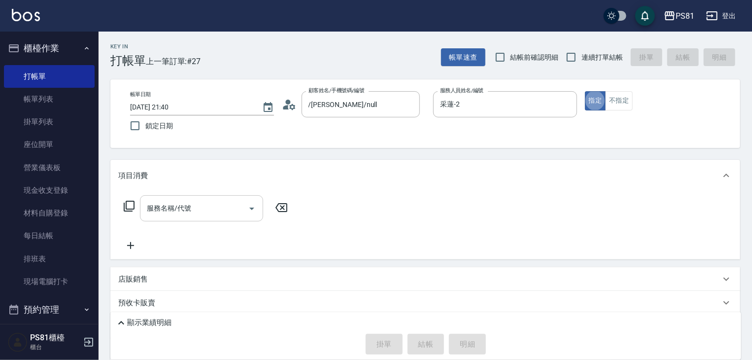
click at [224, 206] on input "服務名稱/代號" at bounding box center [194, 208] width 100 height 17
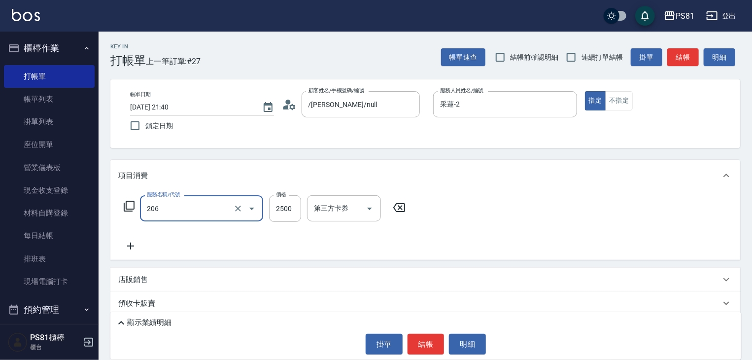
type input "錫紙燙2500(206)"
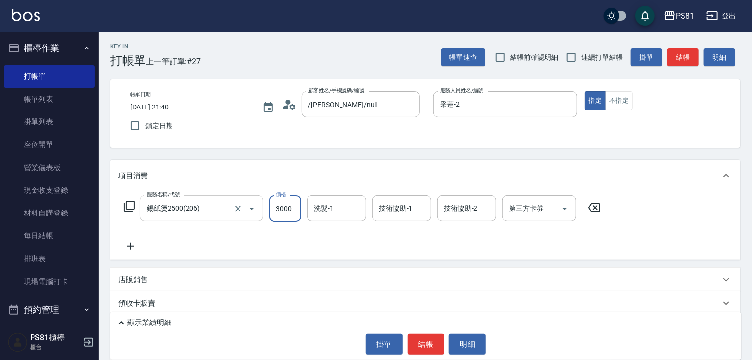
type input "3000"
type input "妮可-25"
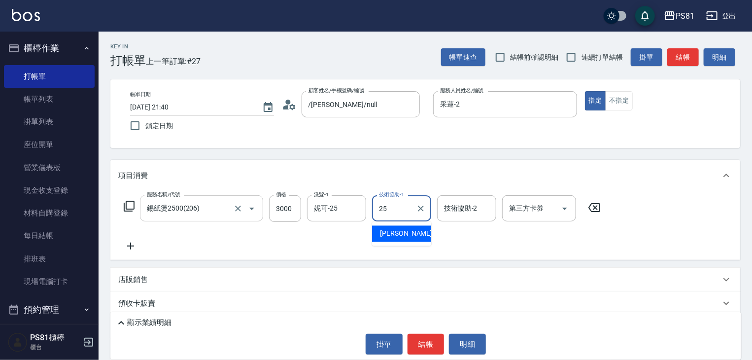
type input "妮可-25"
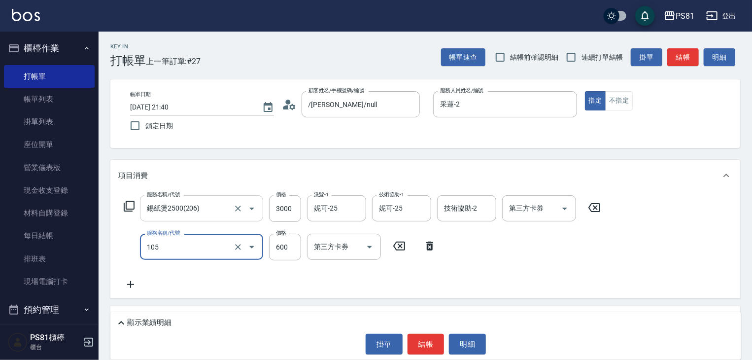
type input "A級洗剪600(105)"
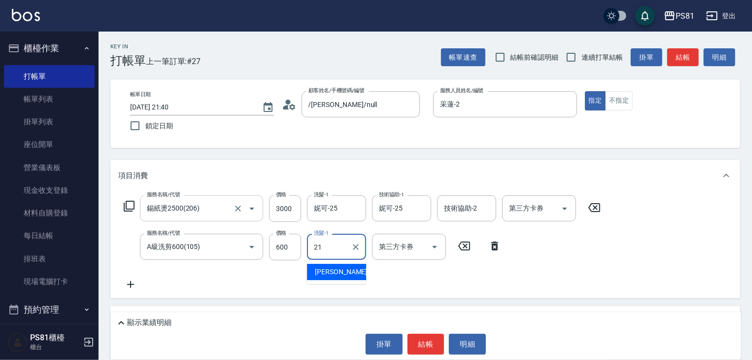
type input "Q比-21"
click at [290, 274] on div "服務名稱/代號 錫紙燙2500(206) 服務名稱/代號 價格 3000 價格 洗髮-1 [PERSON_NAME]-25 洗髮-1 技術協助-1 [PERS…" at bounding box center [362, 242] width 488 height 95
click at [421, 344] on button "結帳" at bounding box center [426, 344] width 37 height 21
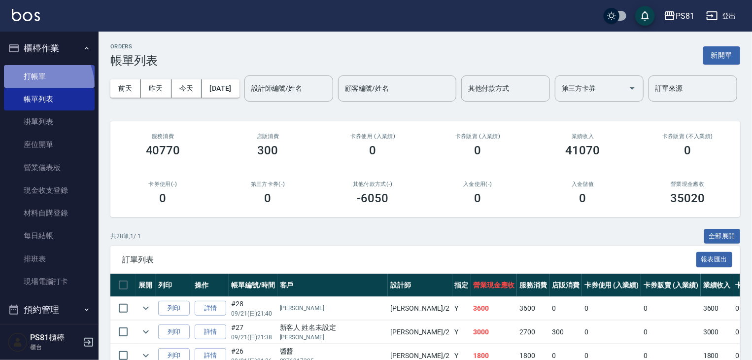
click at [31, 87] on link "打帳單" at bounding box center [49, 76] width 91 height 23
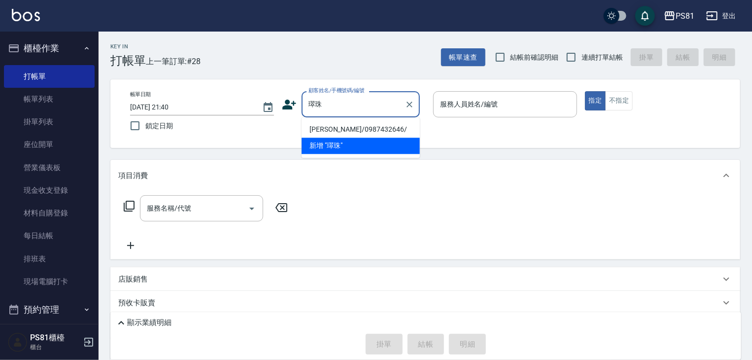
click at [363, 131] on li "[PERSON_NAME]/0987432646/" at bounding box center [361, 129] width 118 height 16
type input "[PERSON_NAME]/0987432646/"
type input "采蓮-2"
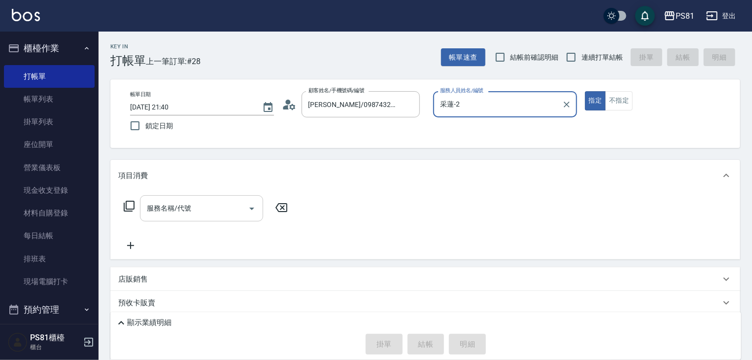
click at [225, 218] on div "服務名稱/代號" at bounding box center [201, 208] width 123 height 26
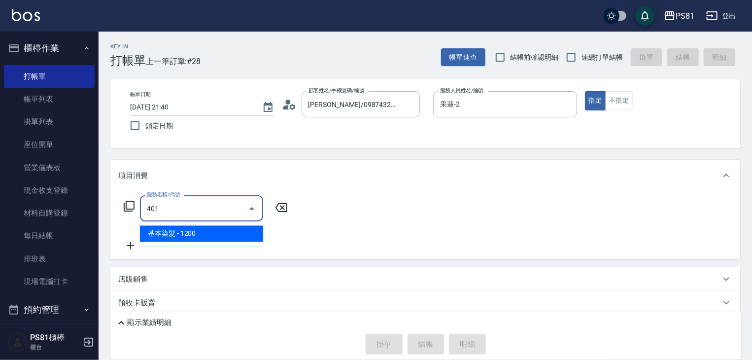
type input "基本染髮(401)"
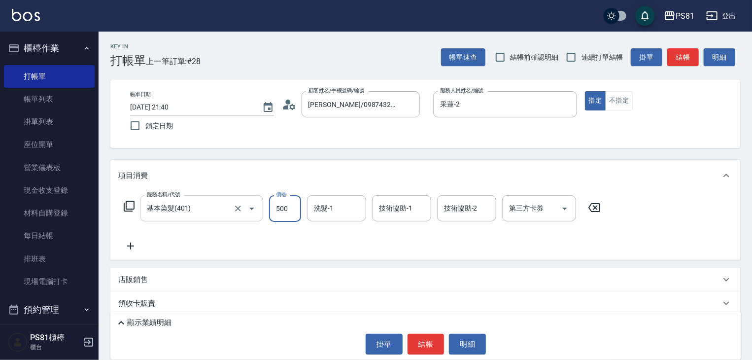
type input "500"
type input "涵文-22"
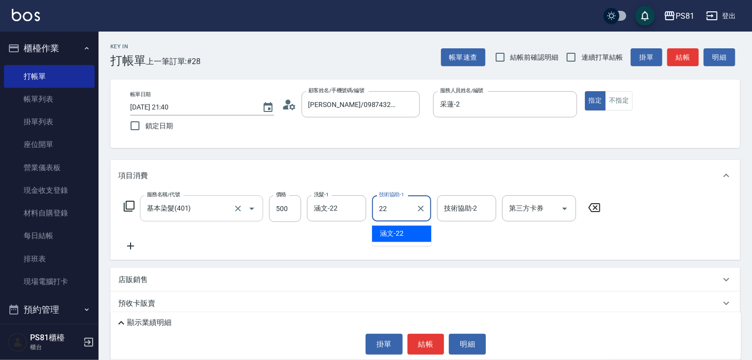
type input "涵文-22"
click at [230, 241] on div "服務名稱/代號 基本染髮(401) 服務名稱/代號 價格 500 價格 洗髮-1 涵文-22 洗髮-1 技術協助-1 涵文-22 技術協助-1 技術協助-2 …" at bounding box center [362, 223] width 488 height 57
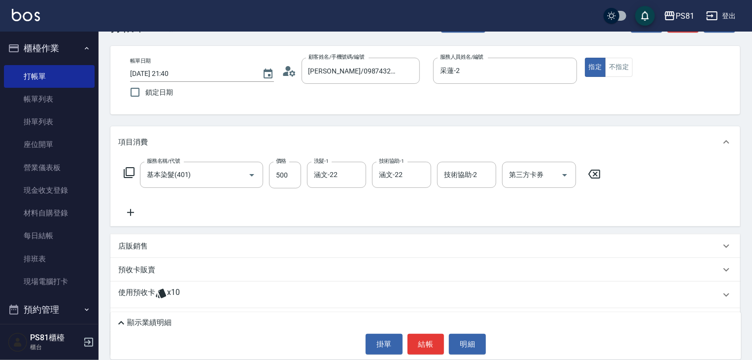
scroll to position [49, 0]
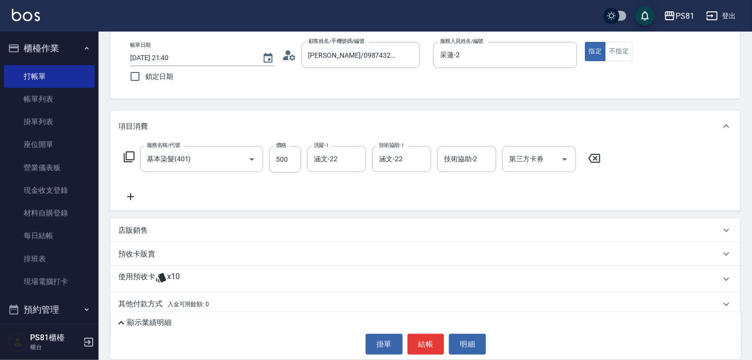
click at [128, 200] on icon at bounding box center [130, 197] width 25 height 12
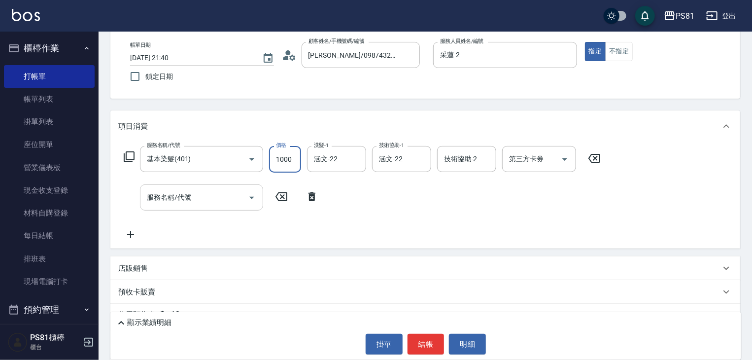
type input "1000"
click at [210, 206] on input "服務名稱/代號" at bounding box center [194, 197] width 100 height 17
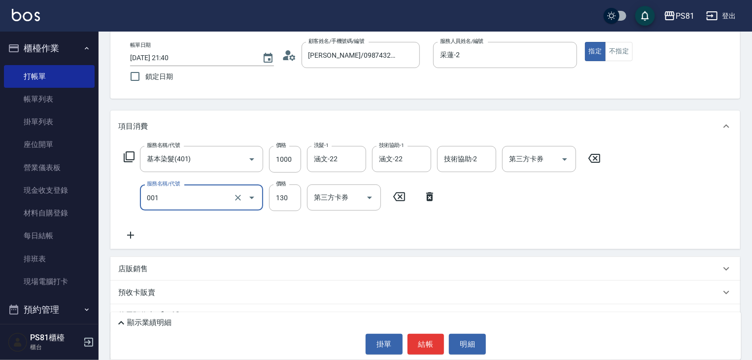
type input "洗髮卡(001)"
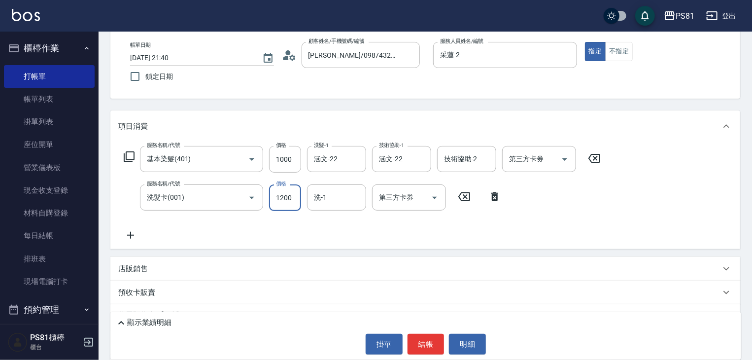
type input "1200"
type input "涵文-22"
click at [341, 224] on div "服務名稱/代號 基本染髮(401) 服務名稱/代號 價格 1000 價格 洗髮-1 涵文-22 洗髮-1 技術協助-1 涵文-22 技術協助-1 技術協助-2…" at bounding box center [362, 193] width 488 height 95
click at [405, 207] on div "第三方卡券" at bounding box center [409, 197] width 74 height 26
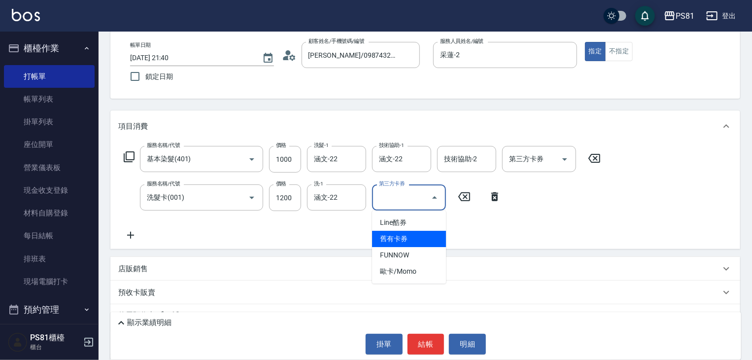
click at [412, 233] on span "舊有卡券" at bounding box center [409, 239] width 74 height 16
type input "舊有卡券"
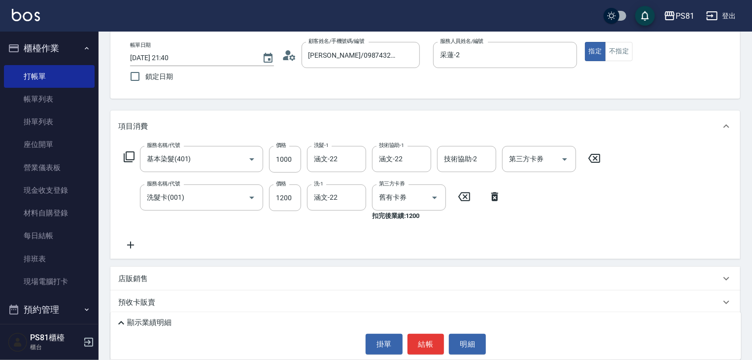
click at [412, 233] on div "服務名稱/代號 基本染髮(401) 服務名稱/代號 價格 1000 價格 洗髮-1 涵文-22 洗髮-1 技術協助-1 涵文-22 技術協助-1 技術協助-2…" at bounding box center [362, 198] width 488 height 105
click at [452, 249] on div "服務名稱/代號 基本染髮(401) 服務名稱/代號 價格 1000 價格 洗髮-1 涵文-22 洗髮-1 技術協助-1 涵文-22 技術協助-1 技術協助-2…" at bounding box center [362, 198] width 488 height 105
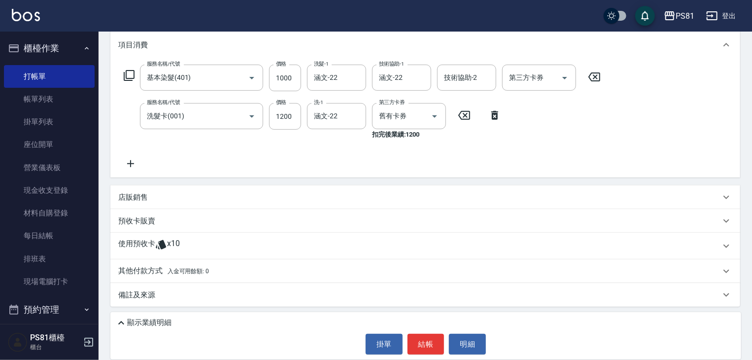
scroll to position [132, 0]
click at [200, 320] on div "顯示業績明細" at bounding box center [428, 323] width 626 height 12
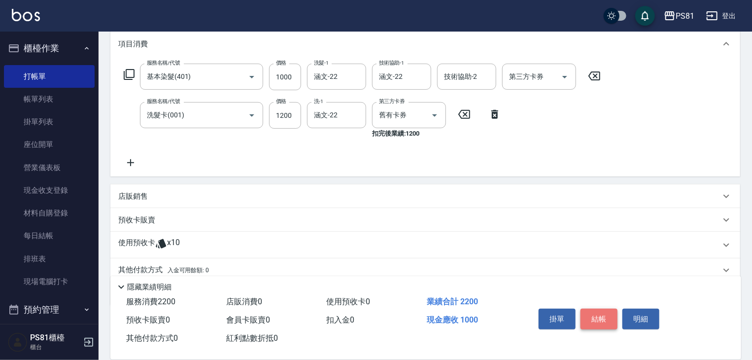
click at [609, 322] on button "結帳" at bounding box center [599, 319] width 37 height 21
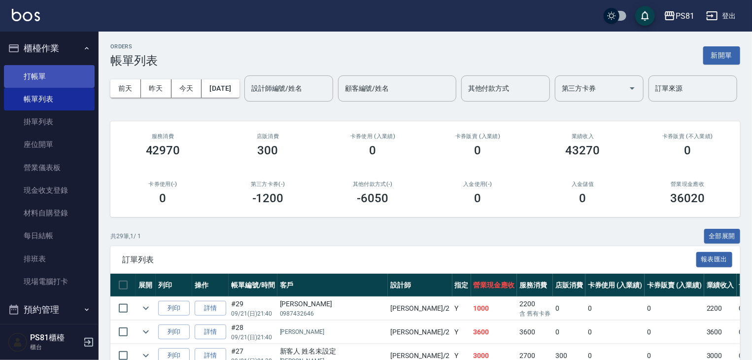
drag, startPoint x: 20, startPoint y: 80, endPoint x: 35, endPoint y: 78, distance: 15.0
click at [20, 80] on link "打帳單" at bounding box center [49, 76] width 91 height 23
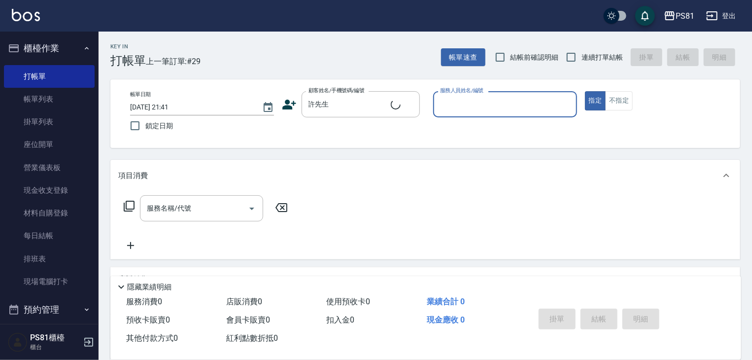
type input "無名字/[PERSON_NAME]先生/null"
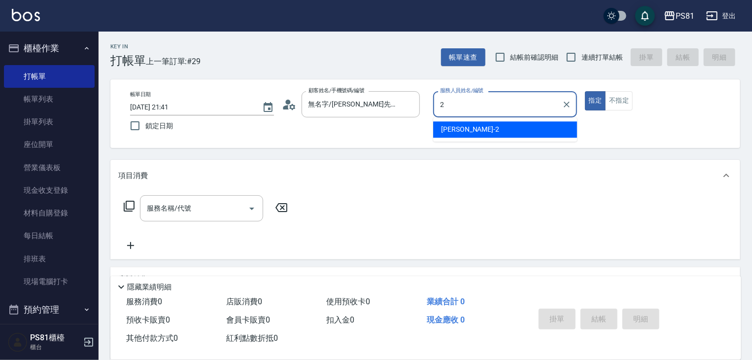
type input "2"
type button "true"
type input "采蓮-2"
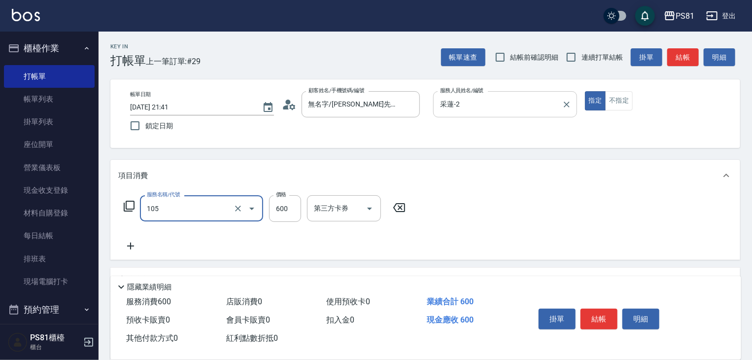
type input "A級洗剪600(105)"
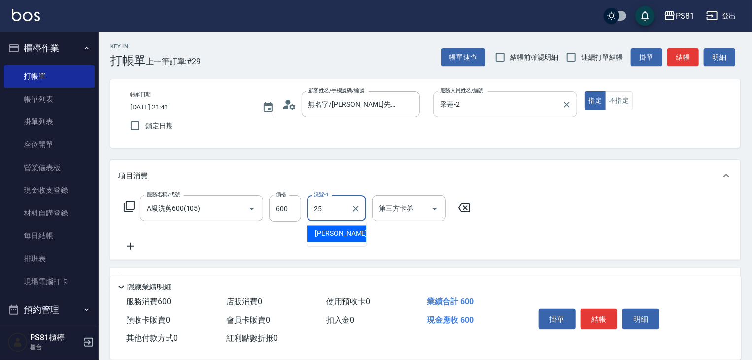
type input "妮可-25"
click at [654, 242] on div "服務名稱/代號 A級洗剪600(105) 服務名稱/代號 價格 600 價格 洗髮-1 [PERSON_NAME]-25 洗髮-1 第三方卡券 第三方卡券" at bounding box center [425, 225] width 630 height 69
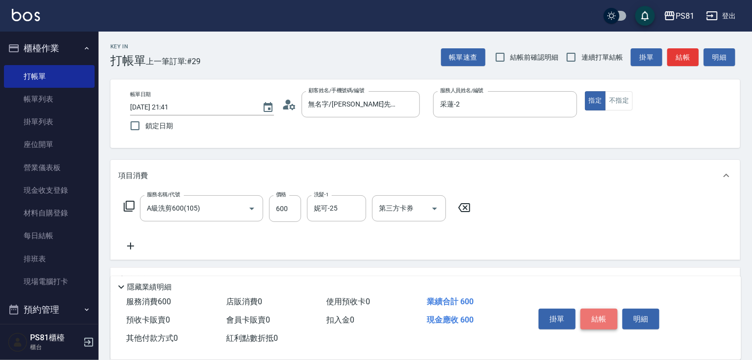
click at [606, 317] on button "結帳" at bounding box center [599, 319] width 37 height 21
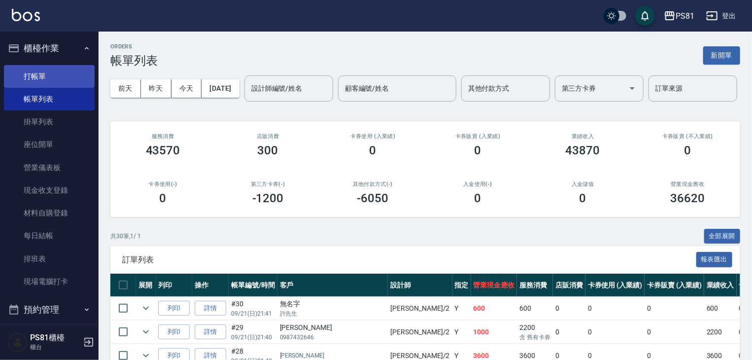
click at [48, 82] on link "打帳單" at bounding box center [49, 76] width 91 height 23
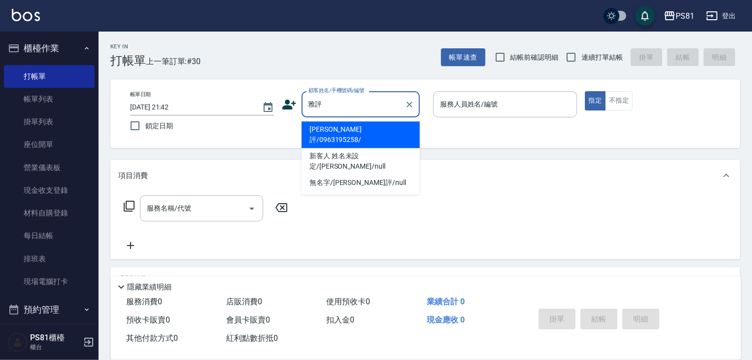
click at [401, 133] on li "[PERSON_NAME]評/0963195258/" at bounding box center [361, 134] width 118 height 27
type input "[PERSON_NAME]評/0963195258/"
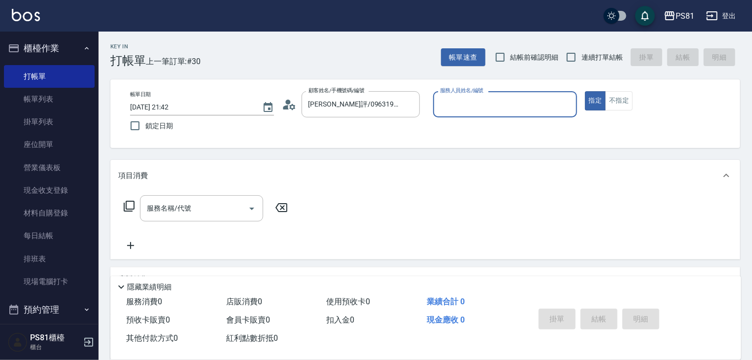
type input "采蓮-2"
click at [250, 208] on icon "Open" at bounding box center [251, 208] width 5 height 2
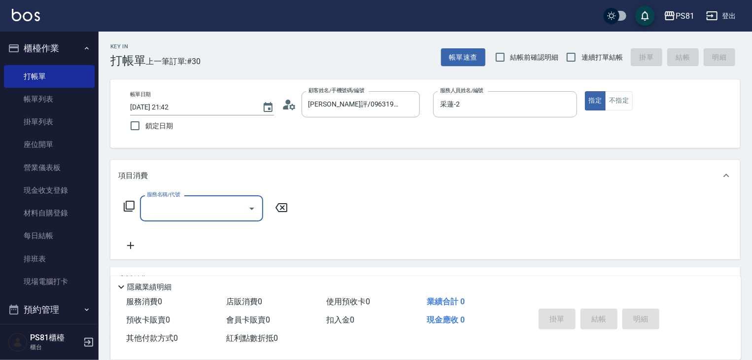
click at [233, 216] on input "服務名稱/代號" at bounding box center [194, 208] width 100 height 17
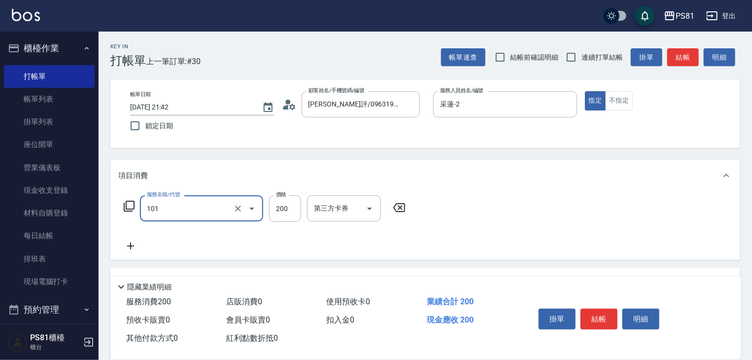
type input "一般洗髮(101)"
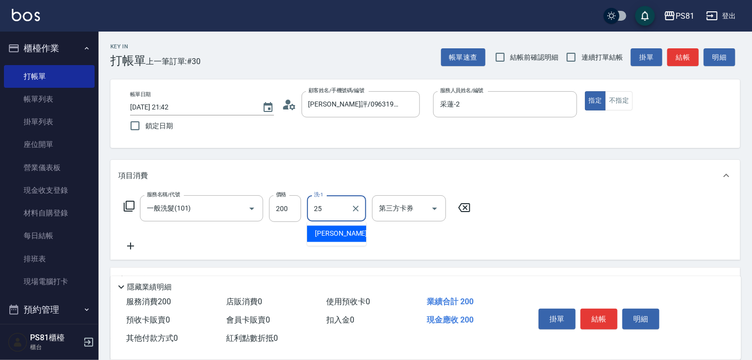
type input "妮可-25"
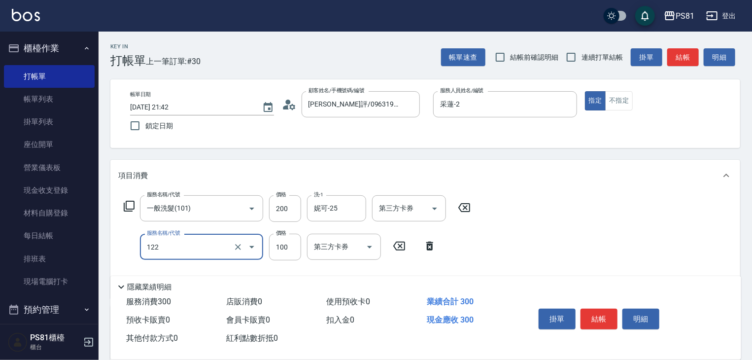
type input "電棒造型(122)"
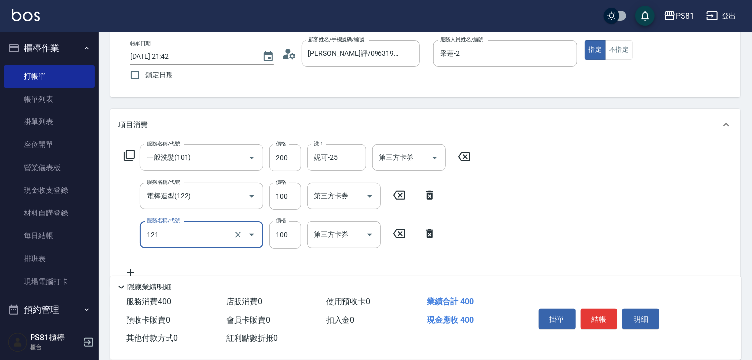
scroll to position [99, 0]
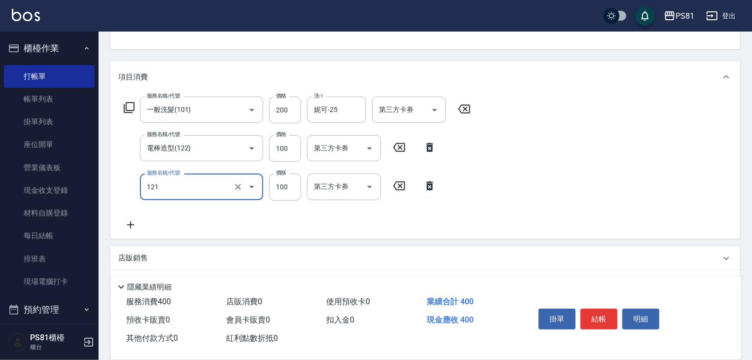
type input "剪[PERSON_NAME](121)"
click at [252, 225] on div "服務名稱/代號 一般洗髮(101) 服務名稱/代號 價格 200 價格 洗-1 [PERSON_NAME]-25 洗-1 第三方卡券 第三方卡券 服務名稱/代…" at bounding box center [297, 164] width 358 height 134
click at [129, 226] on icon at bounding box center [130, 225] width 25 height 12
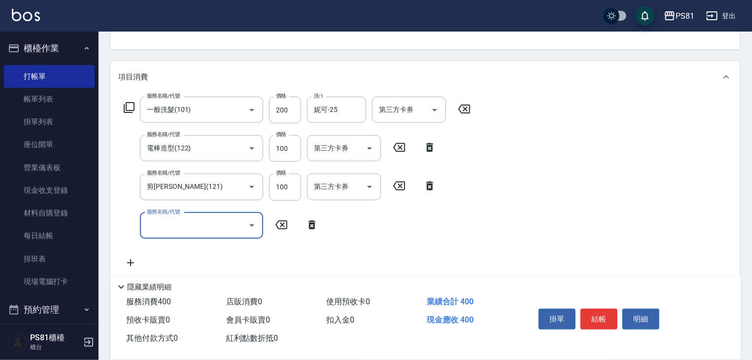
click at [160, 228] on input "服務名稱/代號" at bounding box center [194, 225] width 100 height 17
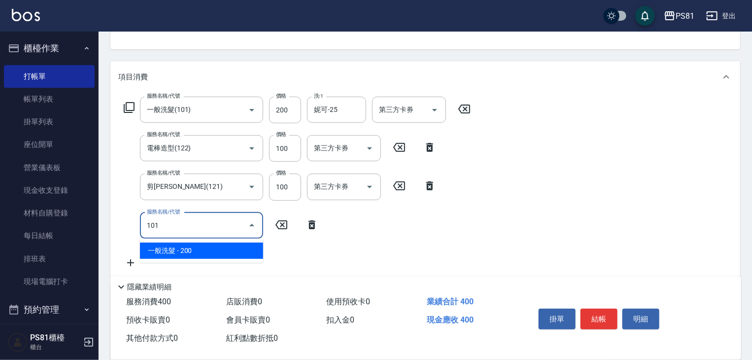
type input "一般洗髮(101)"
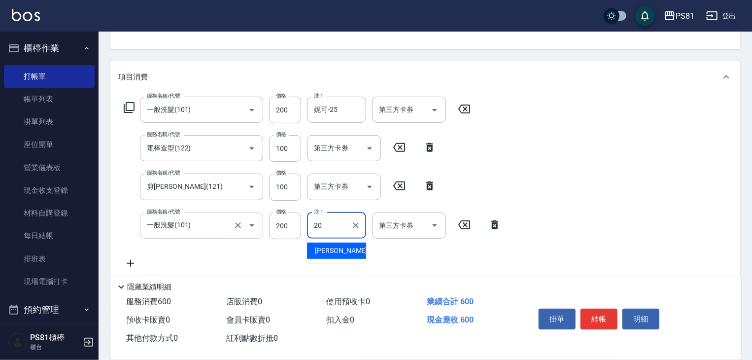
type input "[PERSON_NAME]-20"
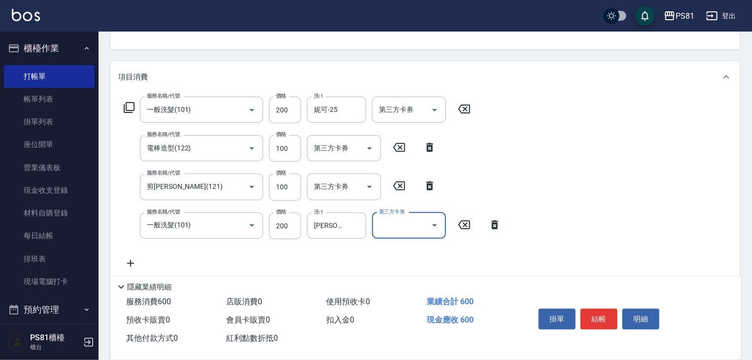
click at [489, 242] on div "服務名稱/代號 一般洗髮(101) 服務名稱/代號 價格 200 價格 洗-1 [PERSON_NAME]-25 洗-1 第三方卡券 第三方卡券 服務名稱/代…" at bounding box center [312, 183] width 389 height 173
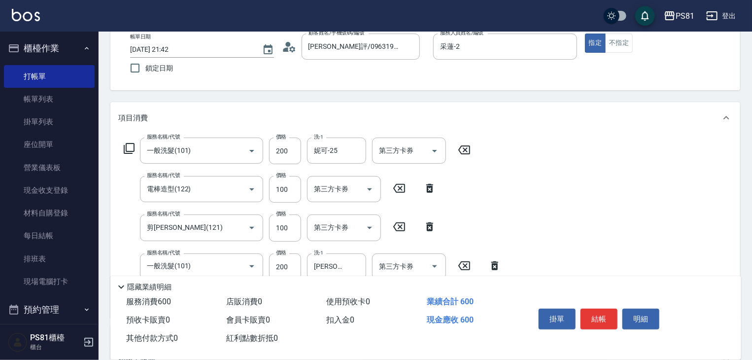
scroll to position [0, 0]
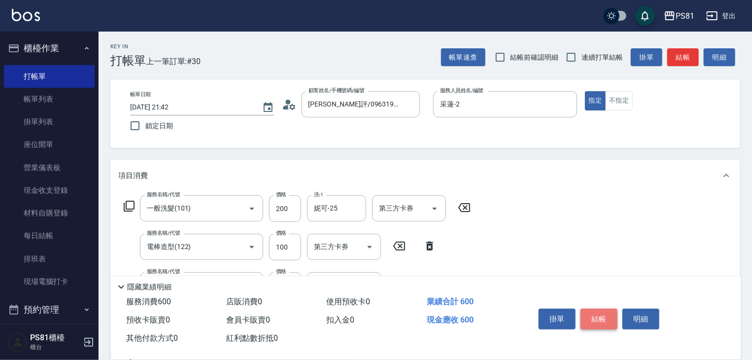
click at [601, 315] on button "結帳" at bounding box center [599, 319] width 37 height 21
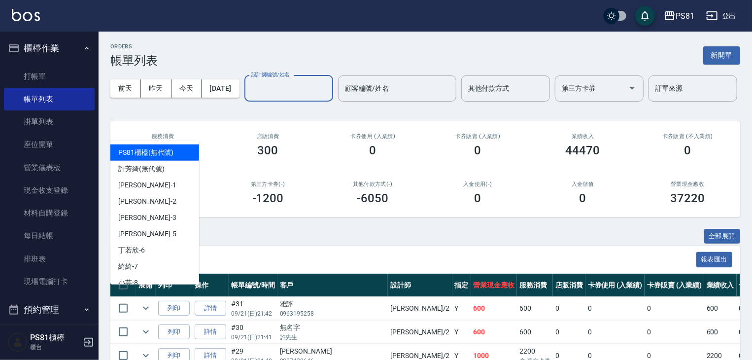
click at [249, 97] on input "設計師編號/姓名" at bounding box center [289, 88] width 80 height 17
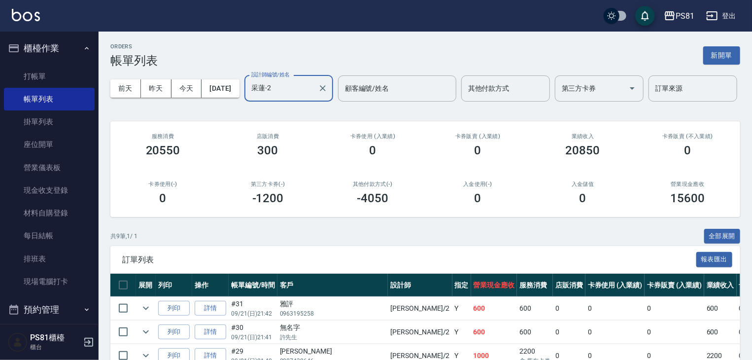
type input "采蓮-2"
click at [239, 169] on div "店販消費 300" at bounding box center [267, 145] width 105 height 48
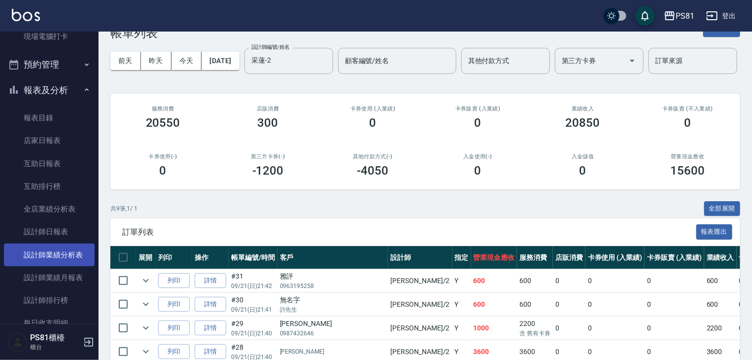
scroll to position [246, 0]
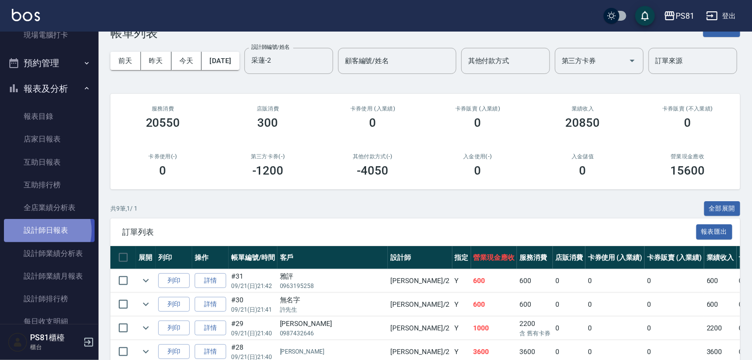
click at [40, 231] on link "設計師日報表" at bounding box center [49, 230] width 91 height 23
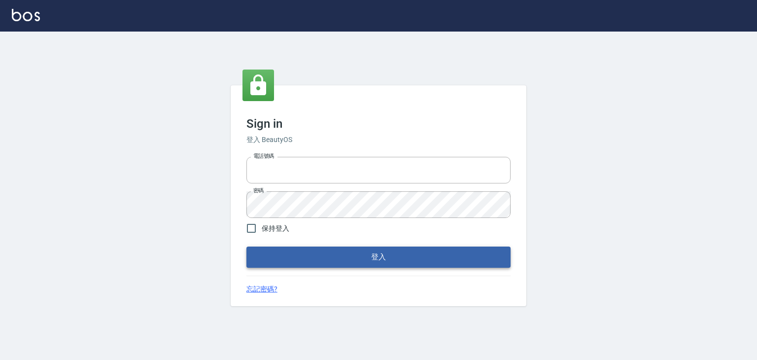
type input "6430581"
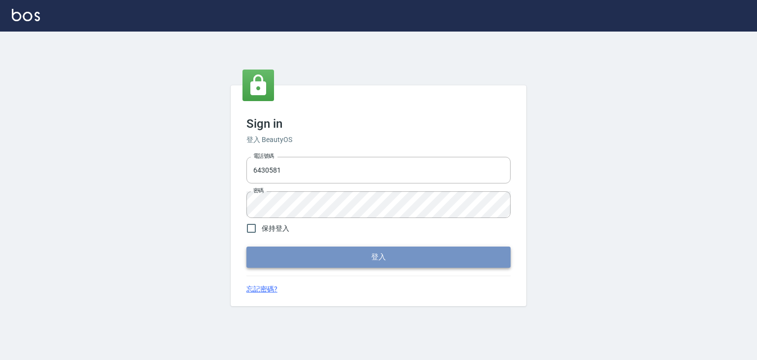
click at [333, 256] on button "登入" at bounding box center [378, 256] width 264 height 21
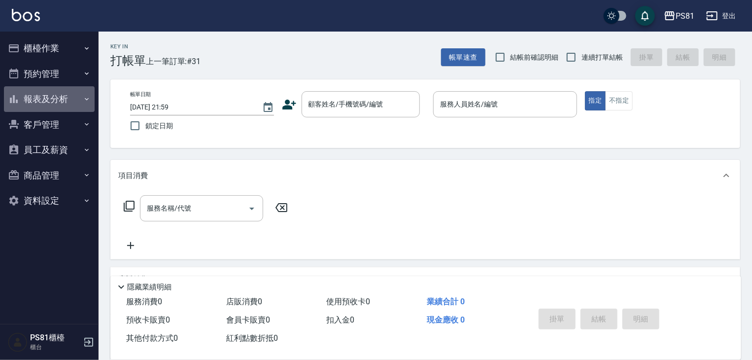
click at [39, 103] on button "報表及分析" at bounding box center [49, 99] width 91 height 26
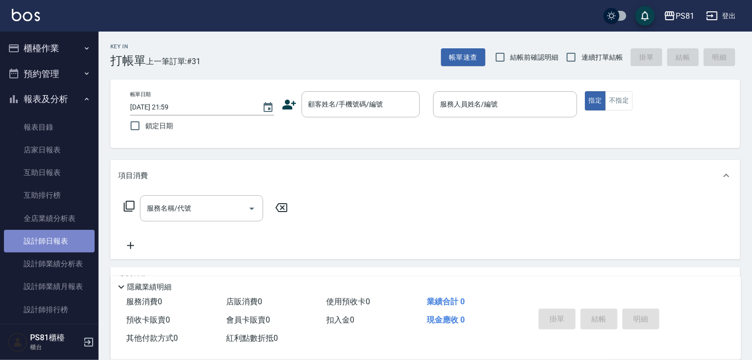
click at [63, 239] on link "設計師日報表" at bounding box center [49, 241] width 91 height 23
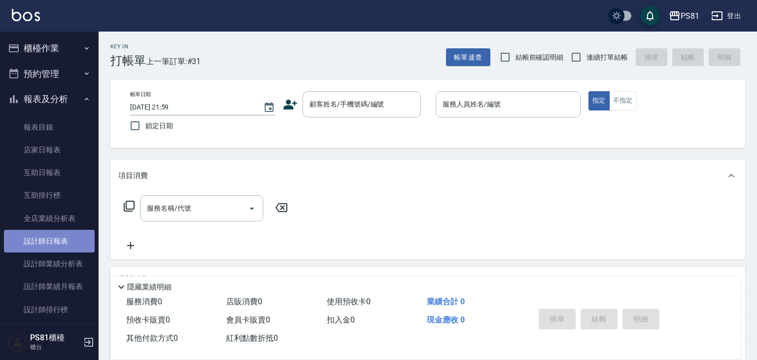
click at [63, 239] on link "設計師日報表" at bounding box center [49, 241] width 91 height 23
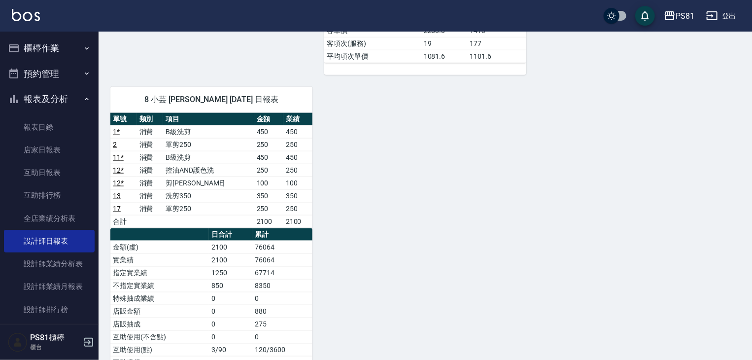
scroll to position [591, 0]
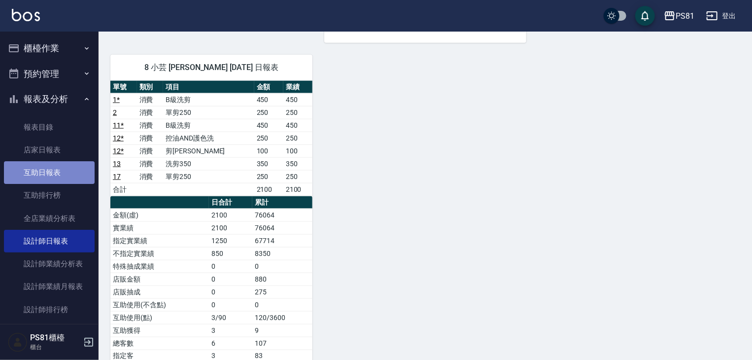
click at [53, 173] on link "互助日報表" at bounding box center [49, 172] width 91 height 23
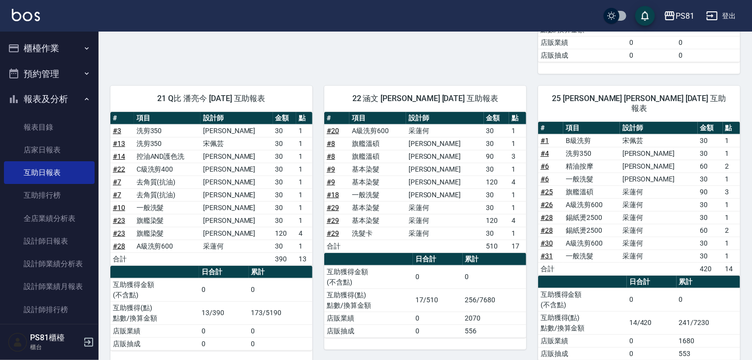
scroll to position [320, 0]
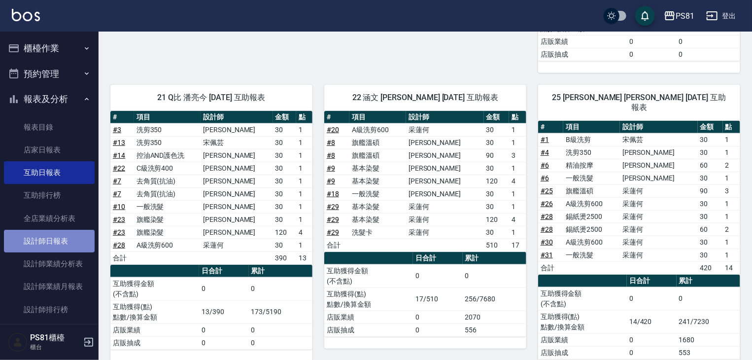
click at [59, 232] on link "設計師日報表" at bounding box center [49, 241] width 91 height 23
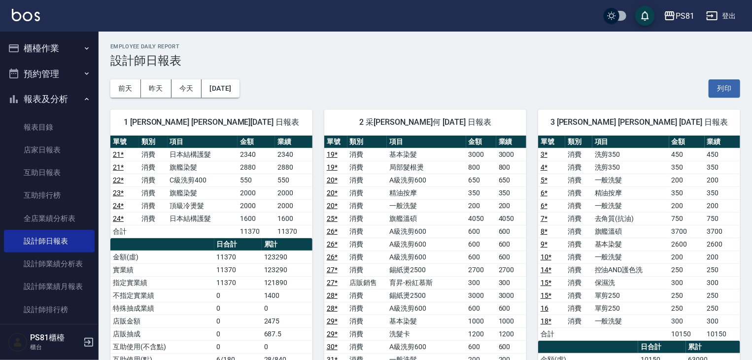
click at [46, 103] on button "報表及分析" at bounding box center [49, 99] width 91 height 26
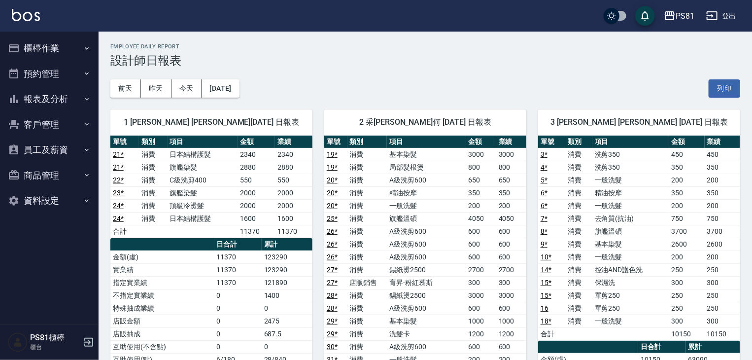
click at [53, 46] on button "櫃檯作業" at bounding box center [49, 48] width 91 height 26
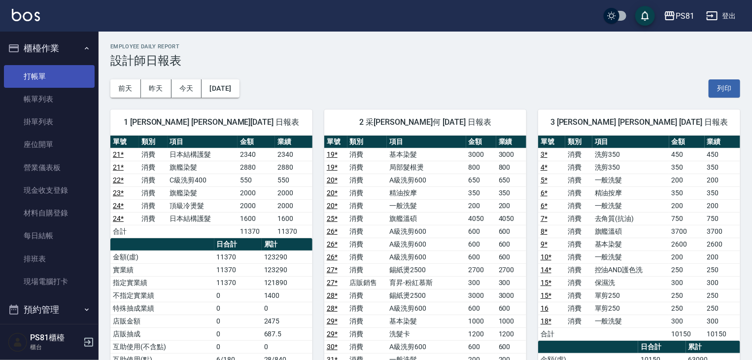
click at [50, 67] on link "打帳單" at bounding box center [49, 76] width 91 height 23
